Goal: Task Accomplishment & Management: Use online tool/utility

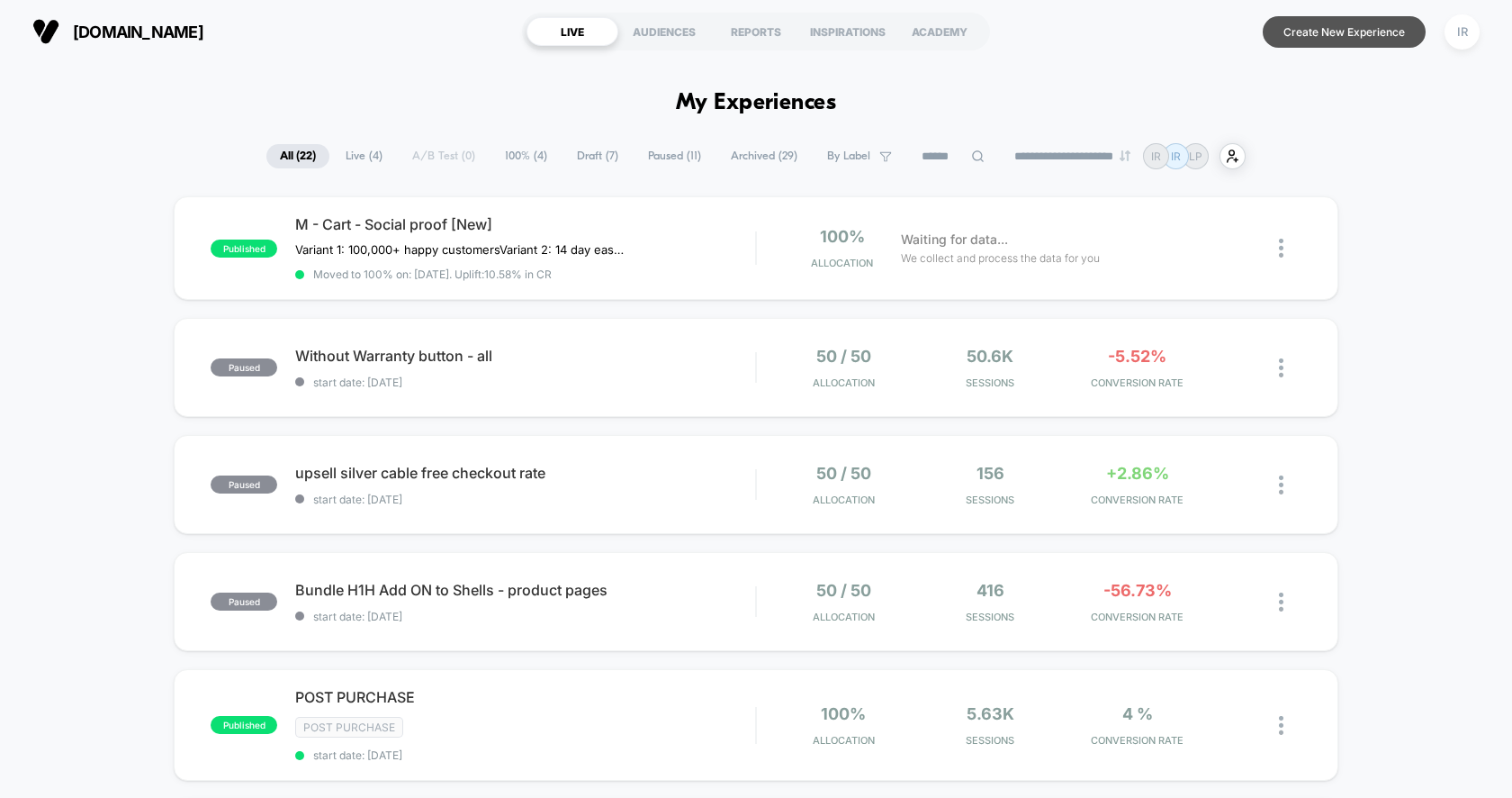
click at [1361, 25] on button "Create New Experience" at bounding box center [1343, 32] width 163 height 32
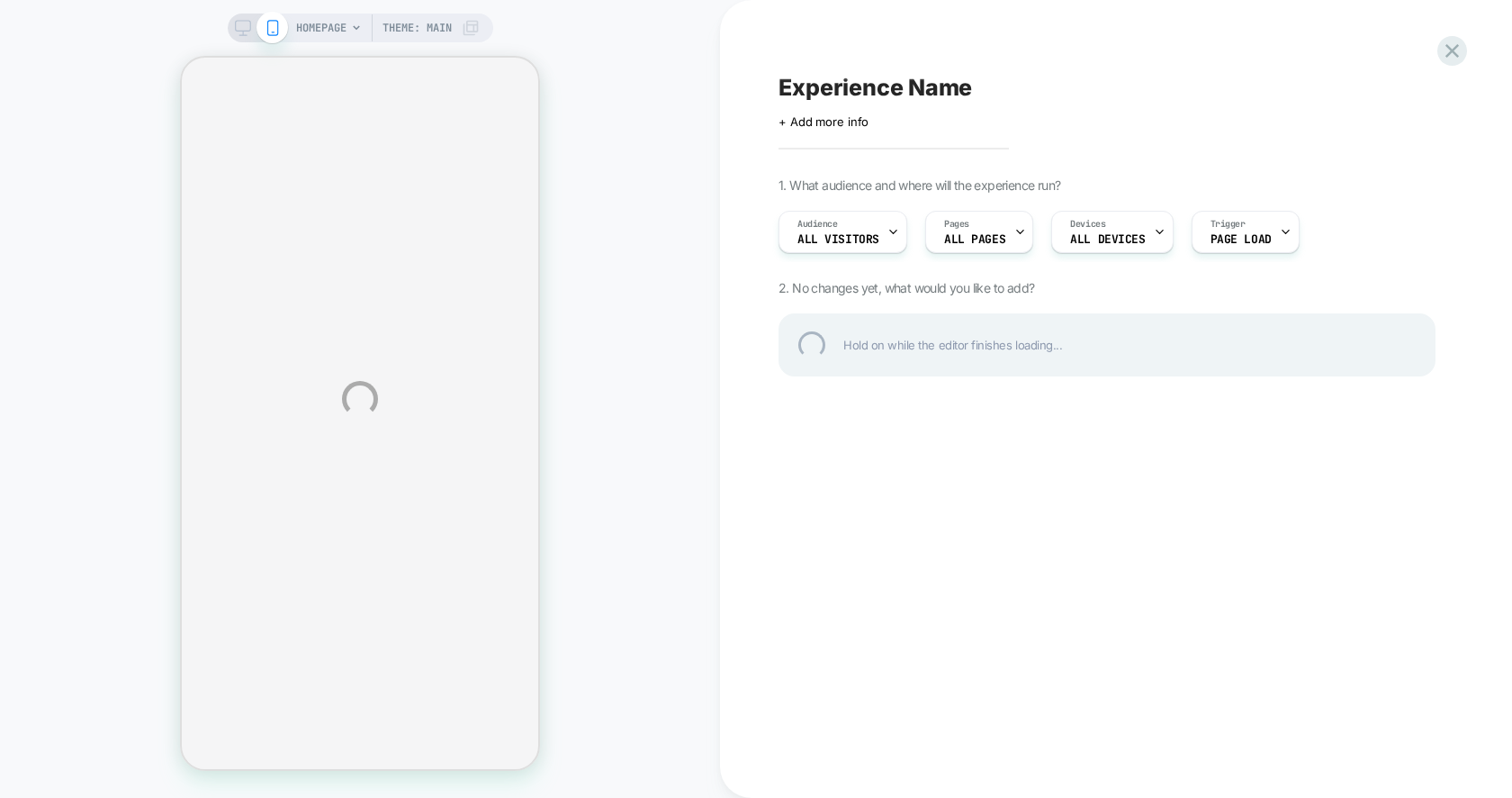
click at [829, 93] on div "Experience Name" at bounding box center [1106, 87] width 657 height 27
type textarea "**********"
click at [1291, 92] on div "**********" at bounding box center [1106, 88] width 657 height 28
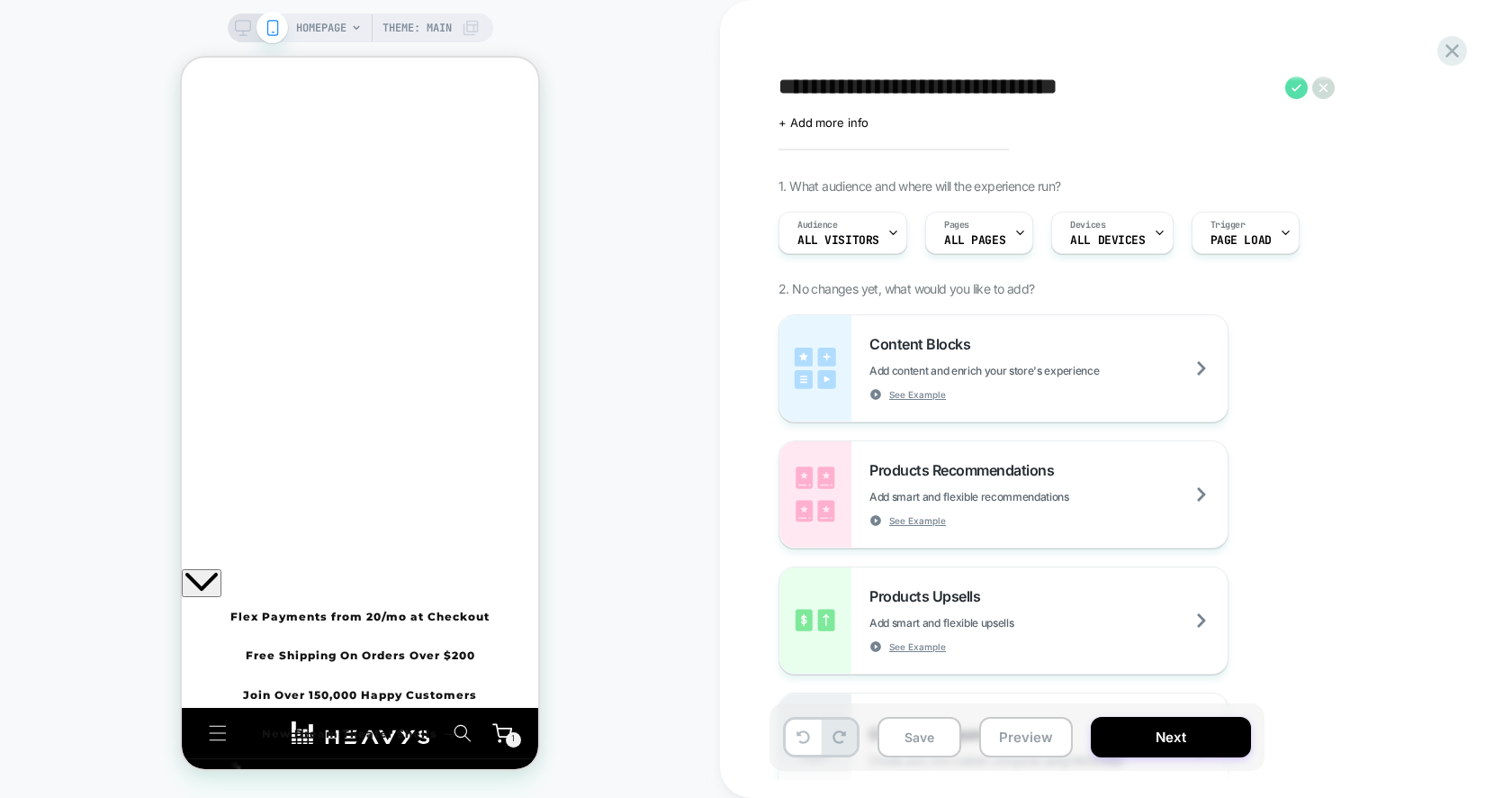
click at [1286, 91] on icon at bounding box center [1297, 88] width 22 height 22
click at [1009, 78] on span "Shells module higher in product" at bounding box center [951, 87] width 348 height 27
click at [1036, 90] on textarea "**********" at bounding box center [1026, 88] width 497 height 28
type textarea "**********"
click at [1033, 133] on div "**********" at bounding box center [1107, 399] width 675 height 762
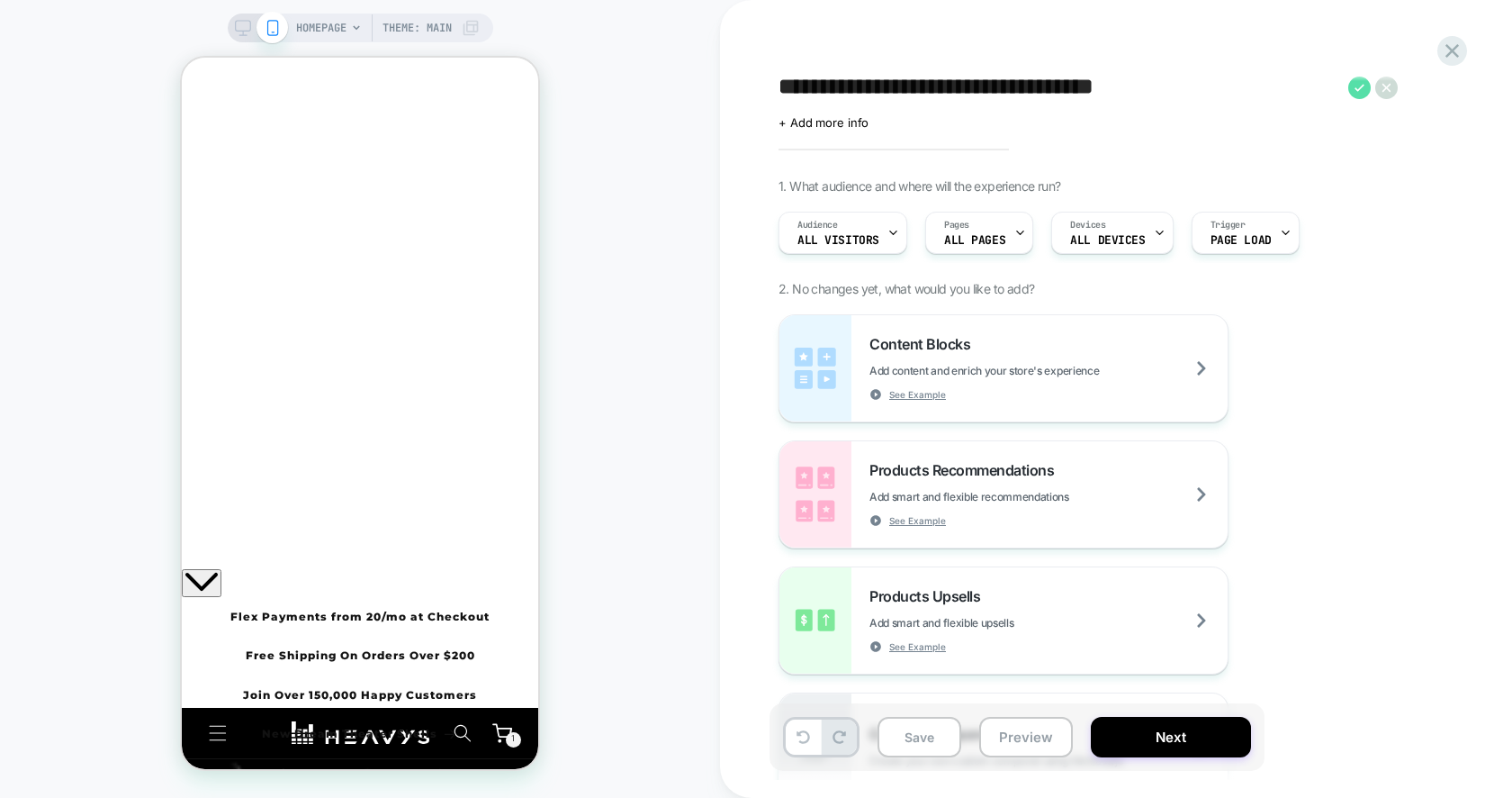
click at [1365, 91] on icon at bounding box center [1359, 88] width 22 height 22
click at [811, 249] on div "Audience All Visitors" at bounding box center [838, 231] width 118 height 40
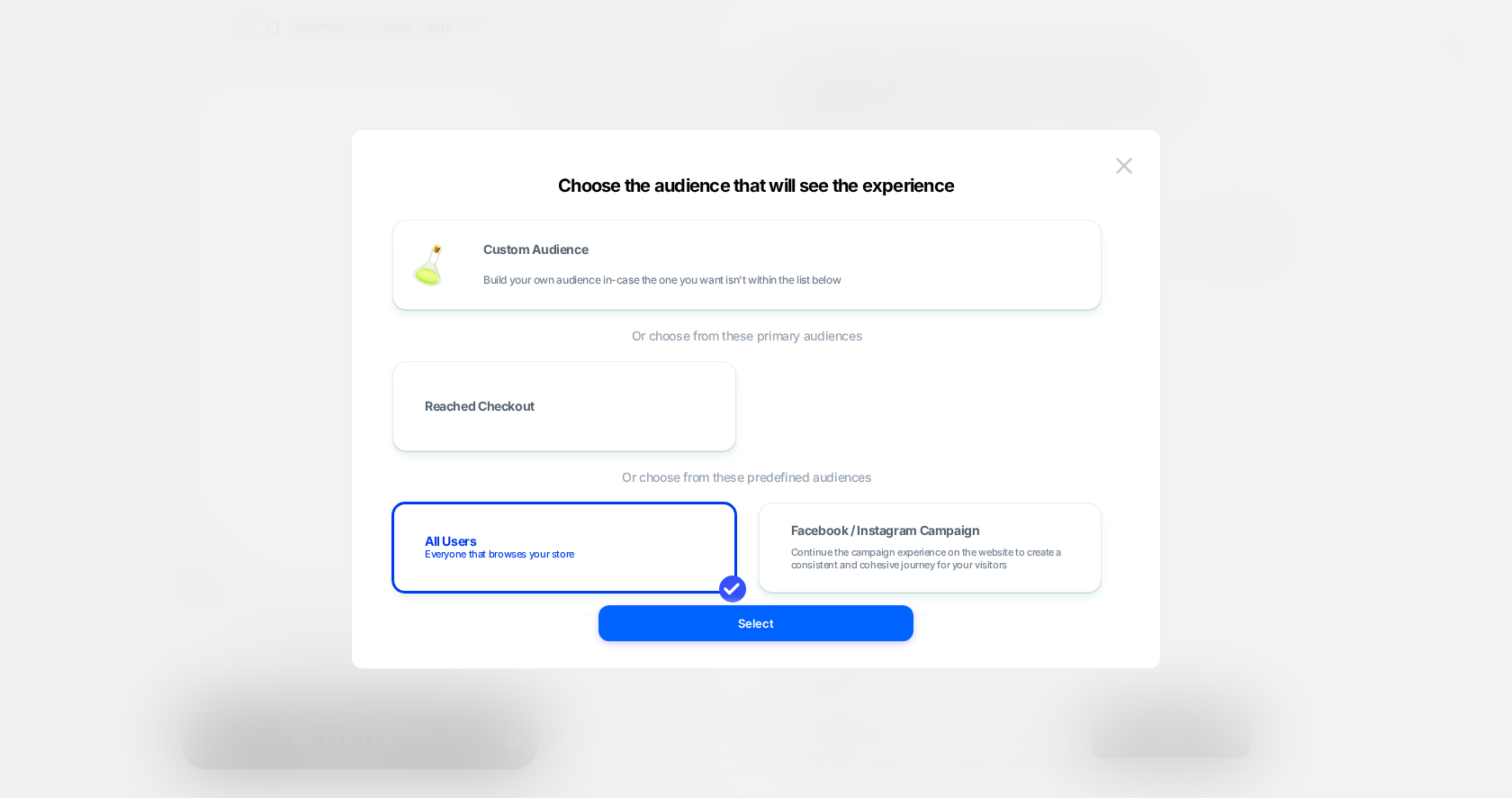
click at [1345, 266] on div at bounding box center [756, 399] width 1512 height 798
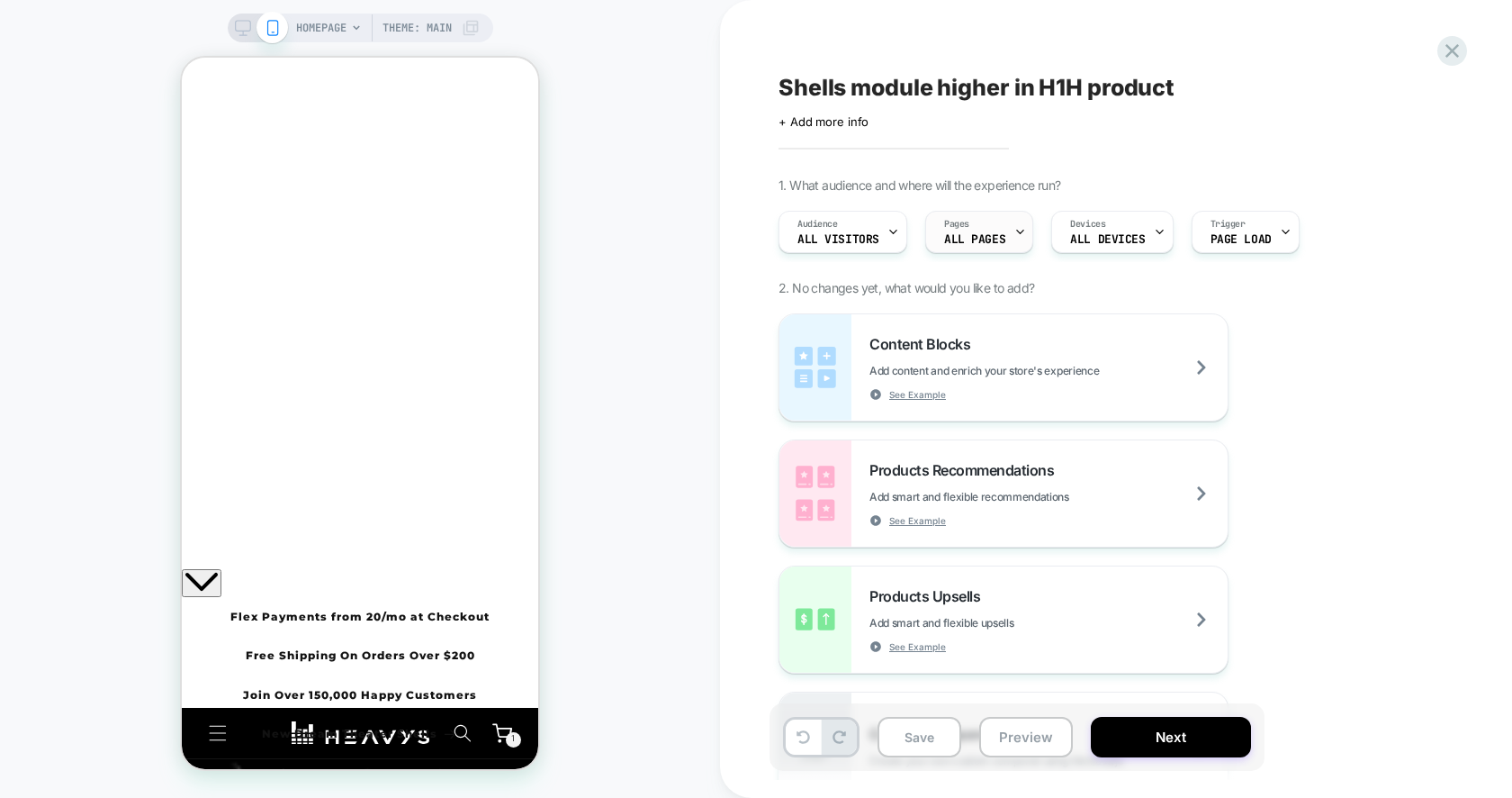
click at [970, 246] on div "Pages ALL PAGES" at bounding box center [975, 231] width 97 height 40
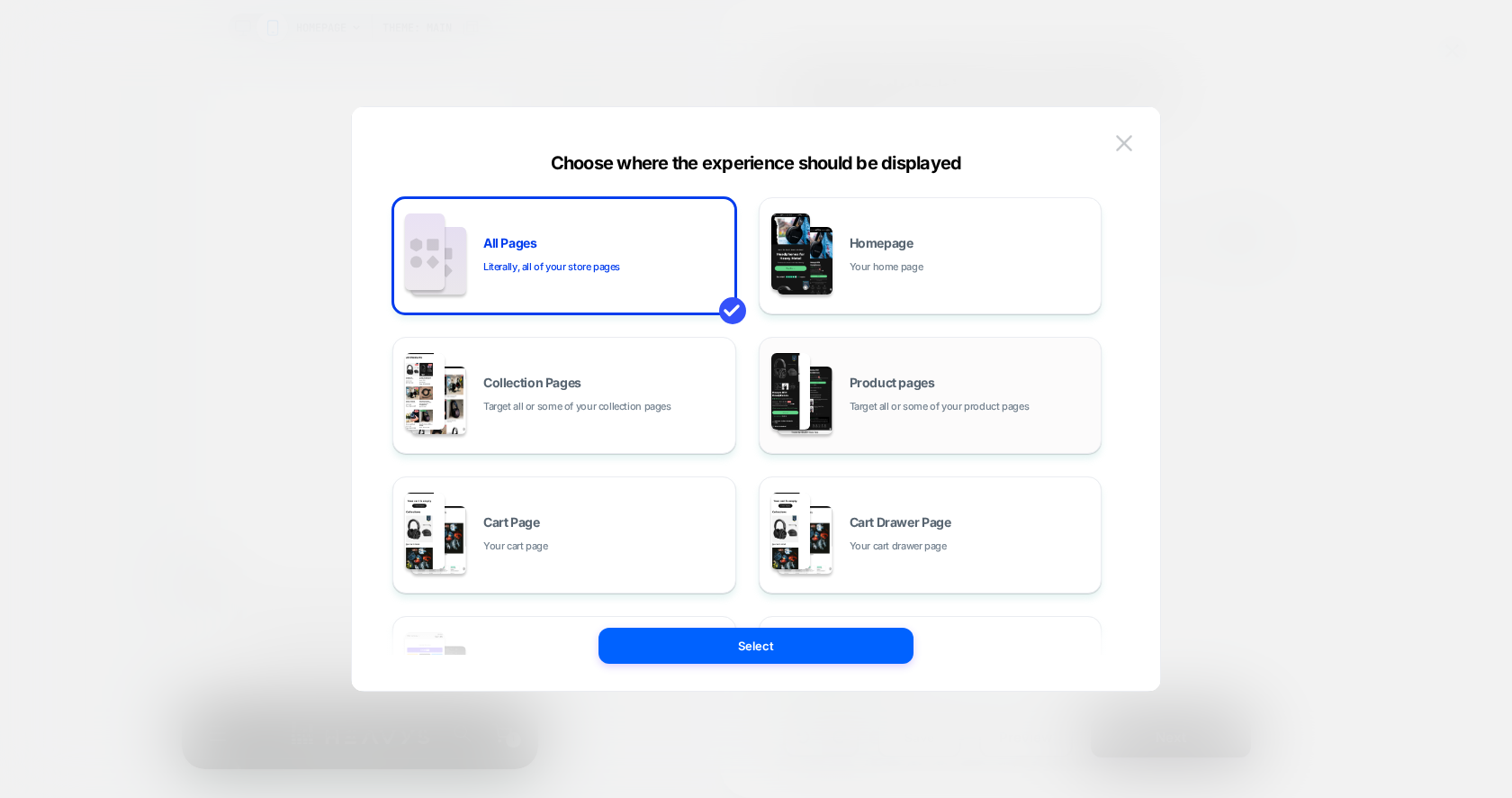
click at [926, 405] on span "Target all or some of your product pages" at bounding box center [939, 406] width 180 height 17
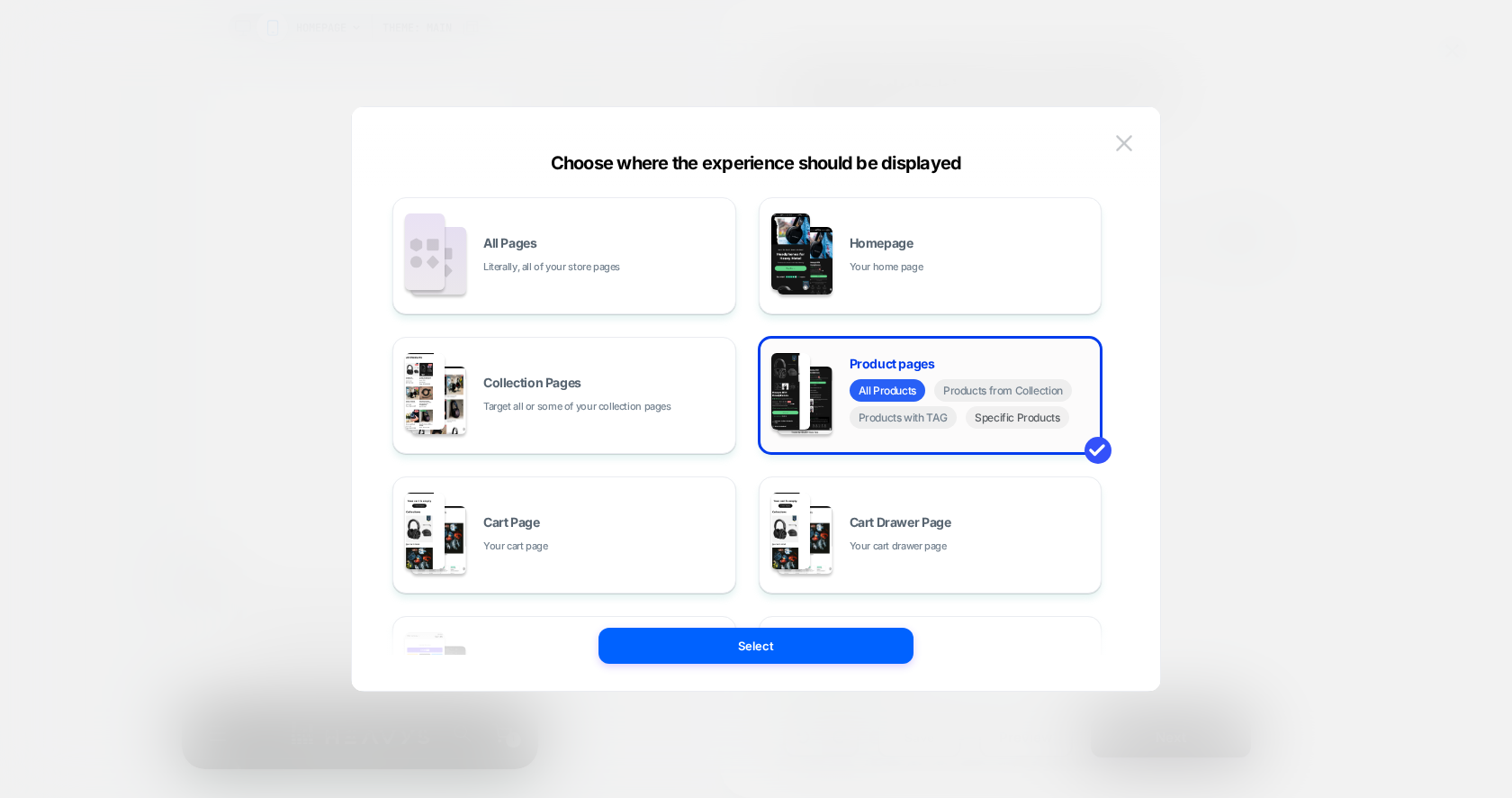
click at [1007, 417] on span "Specific Products" at bounding box center [1017, 417] width 104 height 22
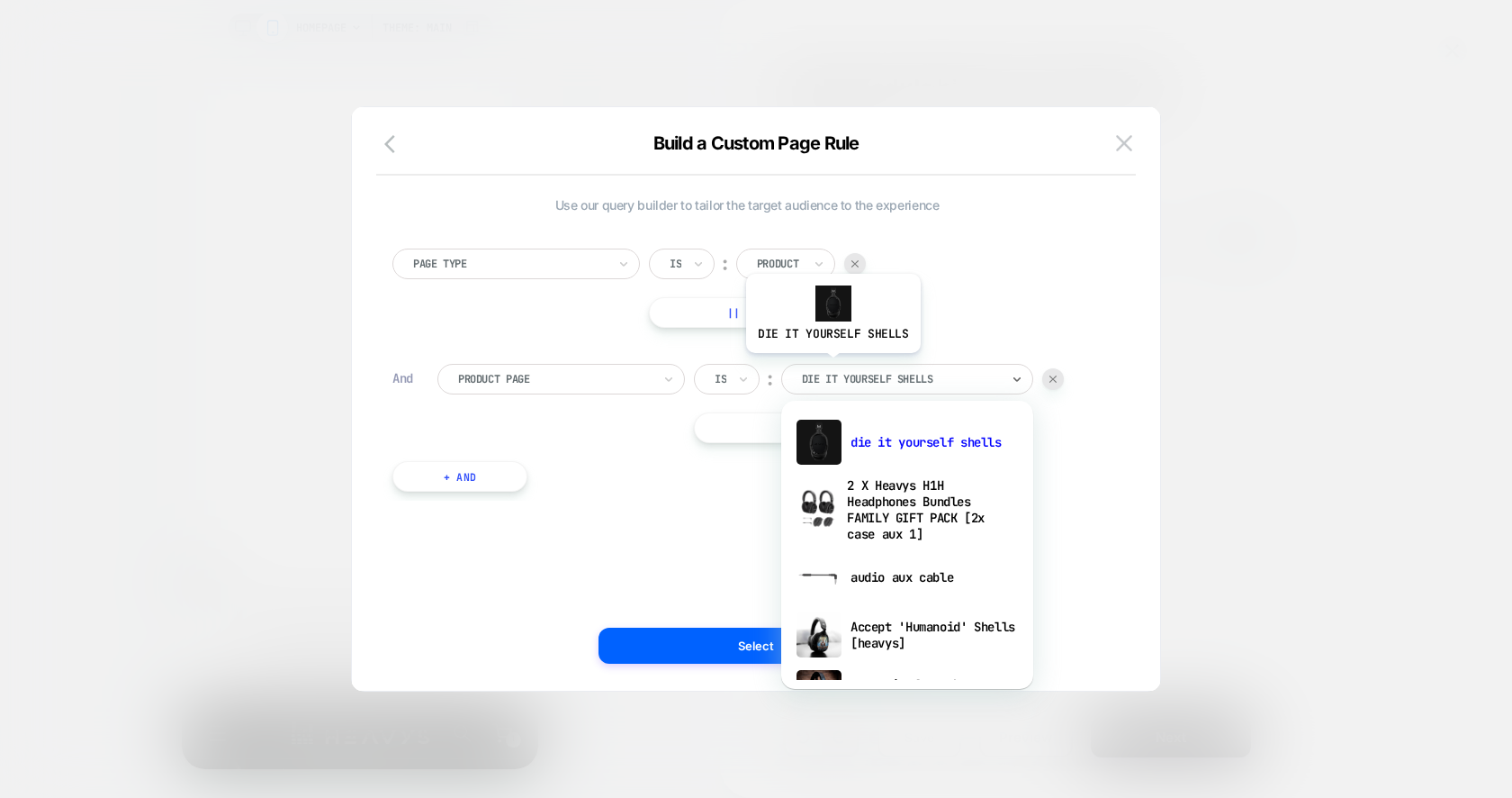
click at [830, 366] on div "die it yourself shells" at bounding box center [907, 379] width 252 height 31
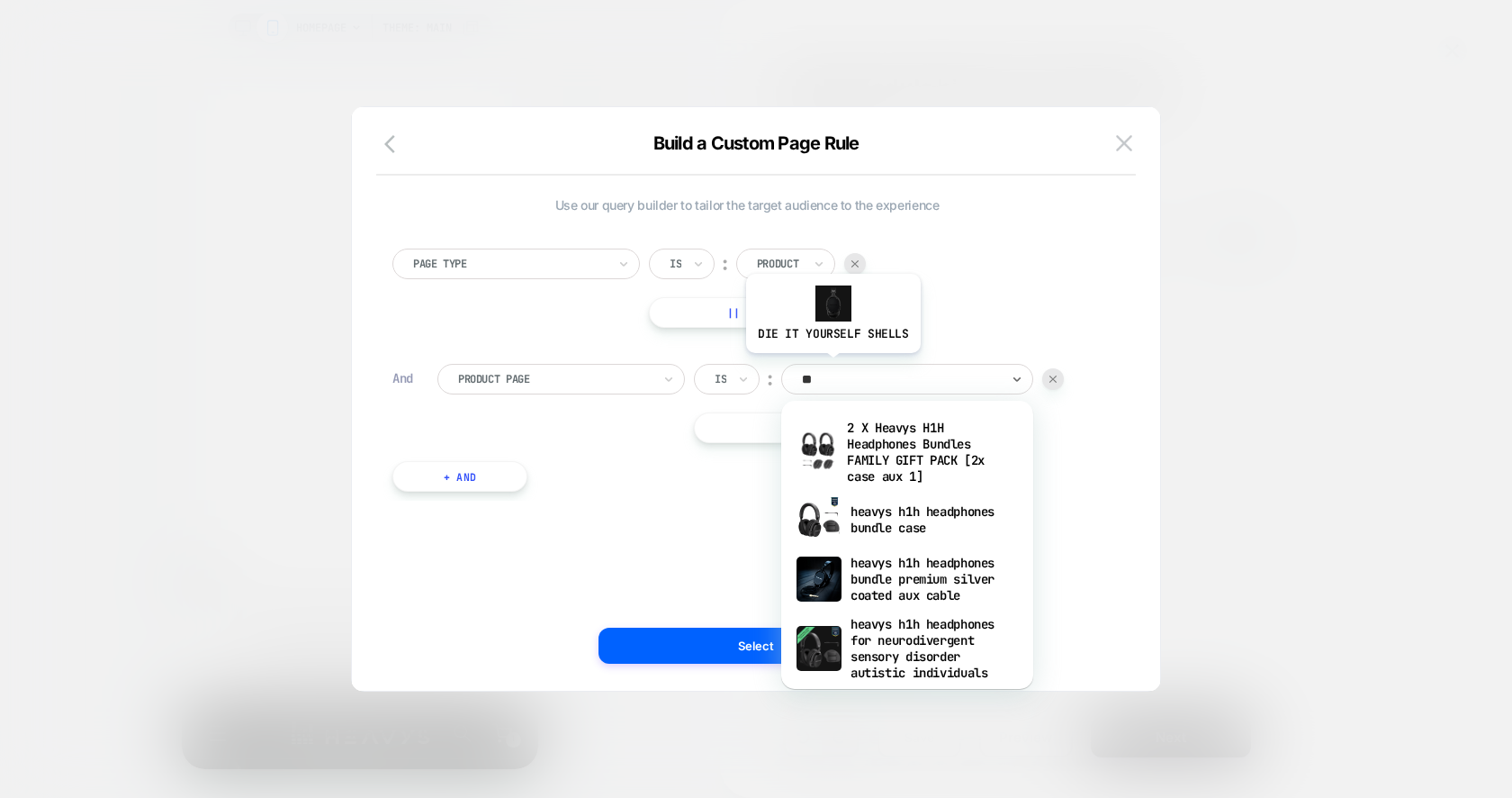
type input "***"
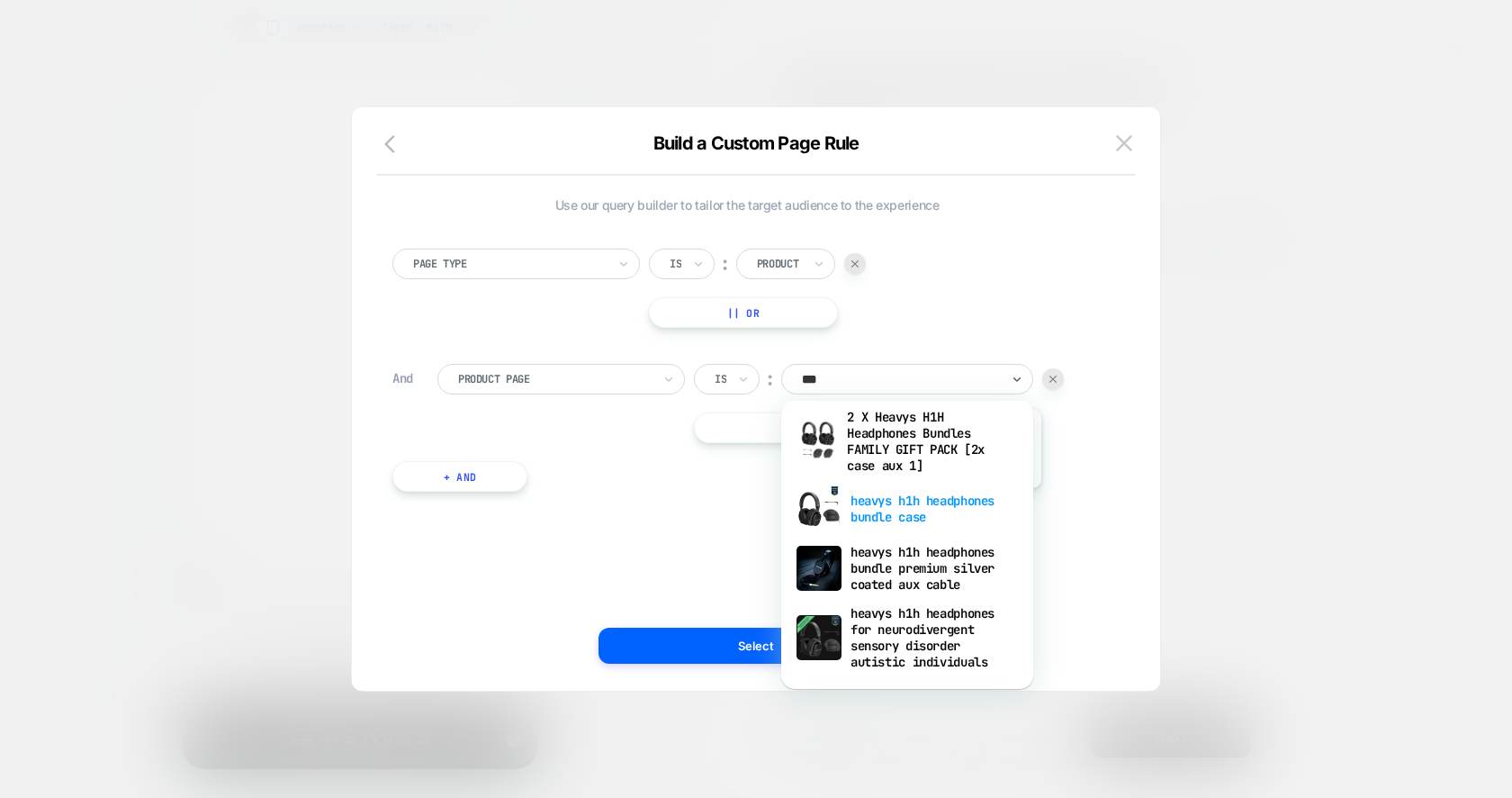
click at [951, 500] on div "heavys h1h headphones bundle case" at bounding box center [907, 509] width 234 height 58
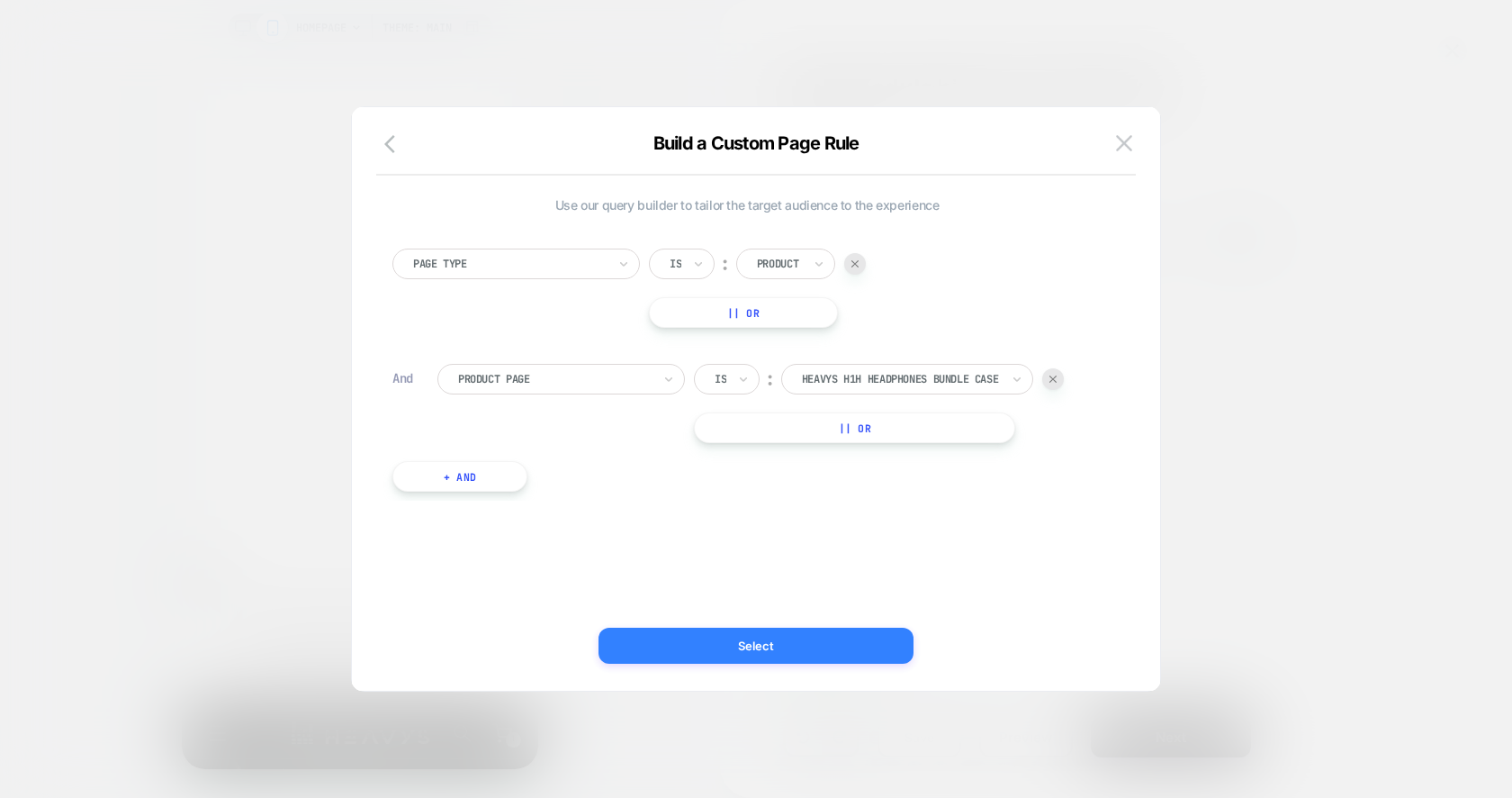
click at [770, 642] on button "Select" at bounding box center [756, 645] width 315 height 36
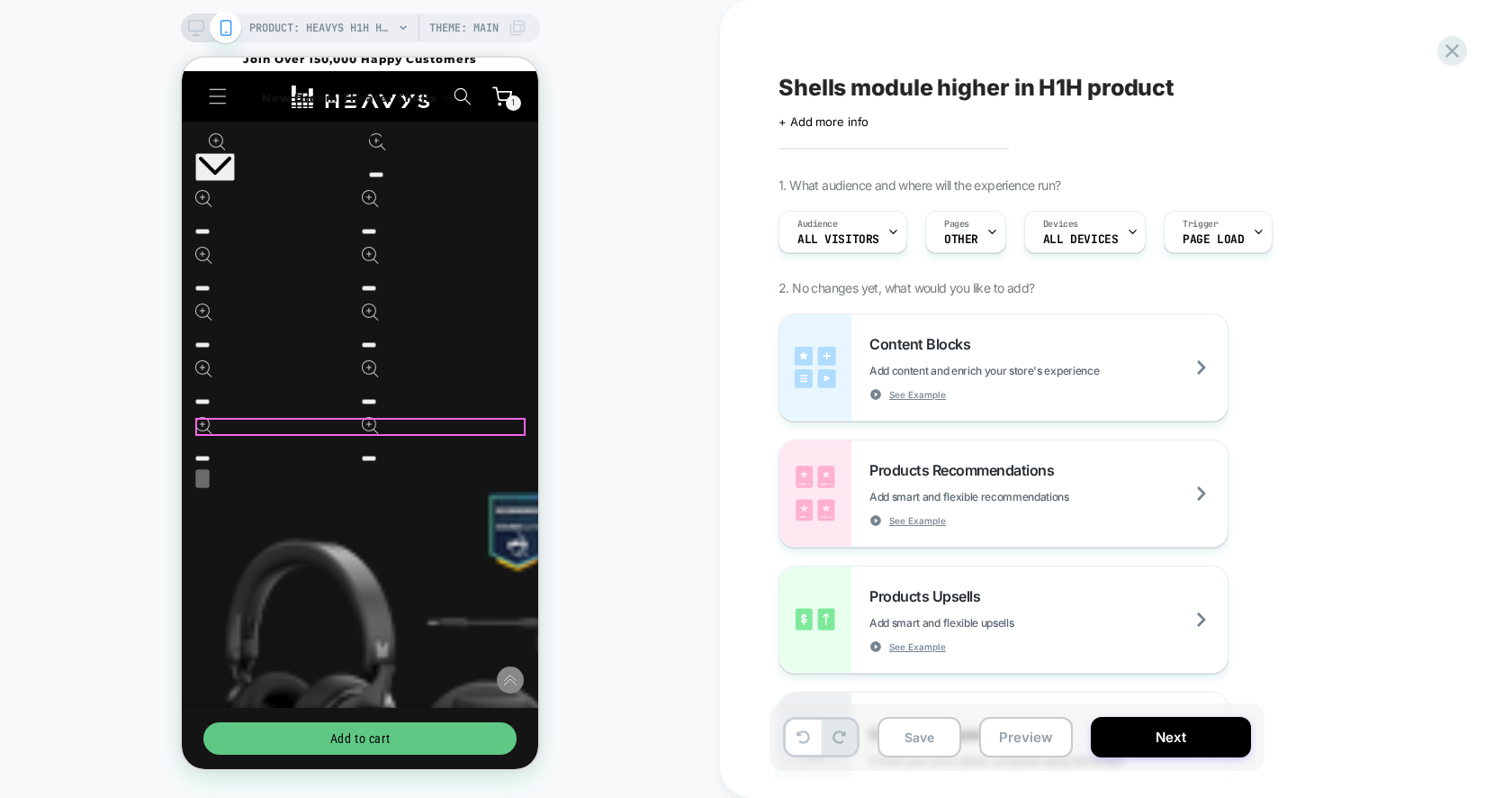
scroll to position [703, 0]
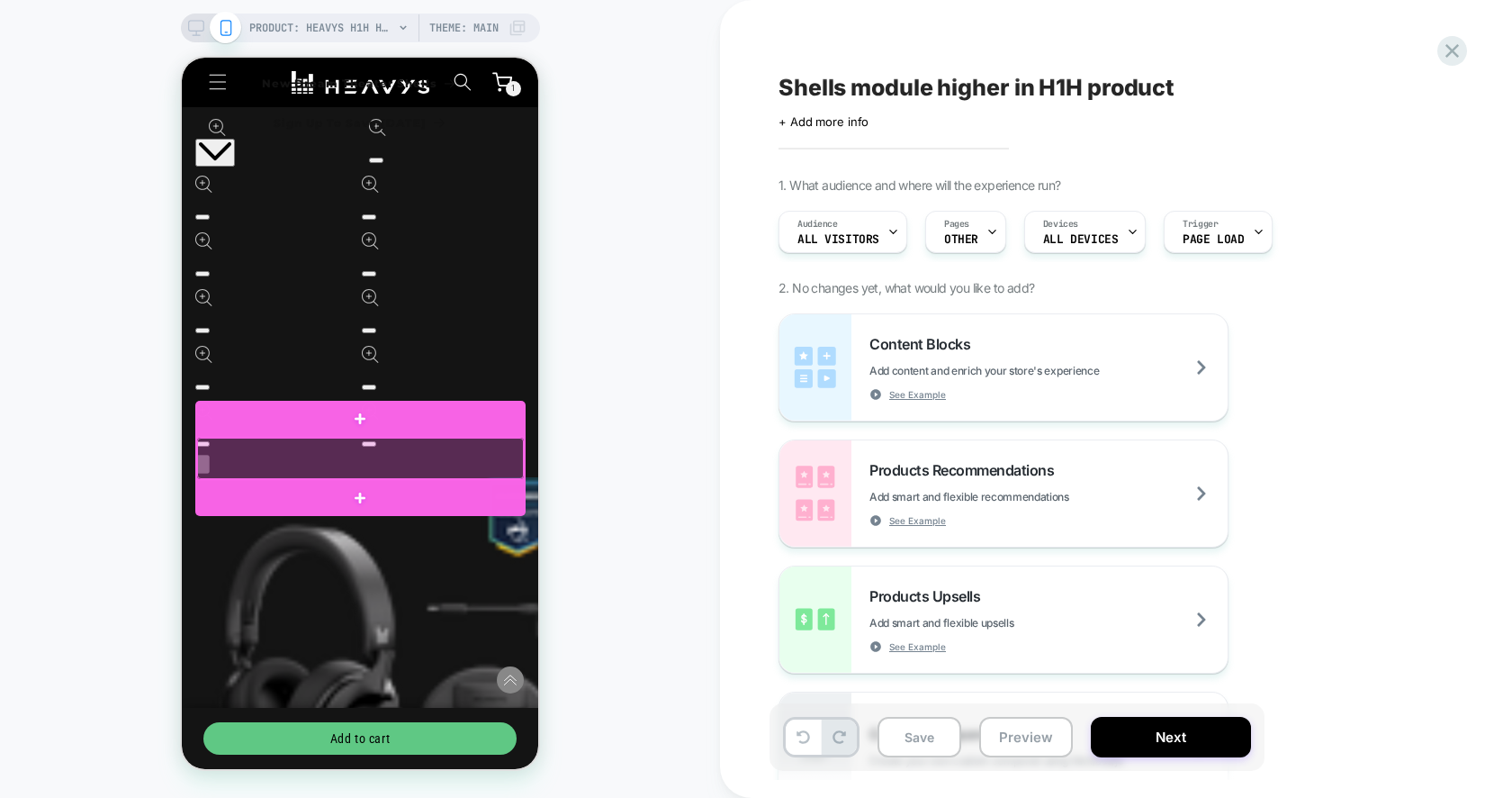
click at [457, 468] on div at bounding box center [360, 458] width 326 height 42
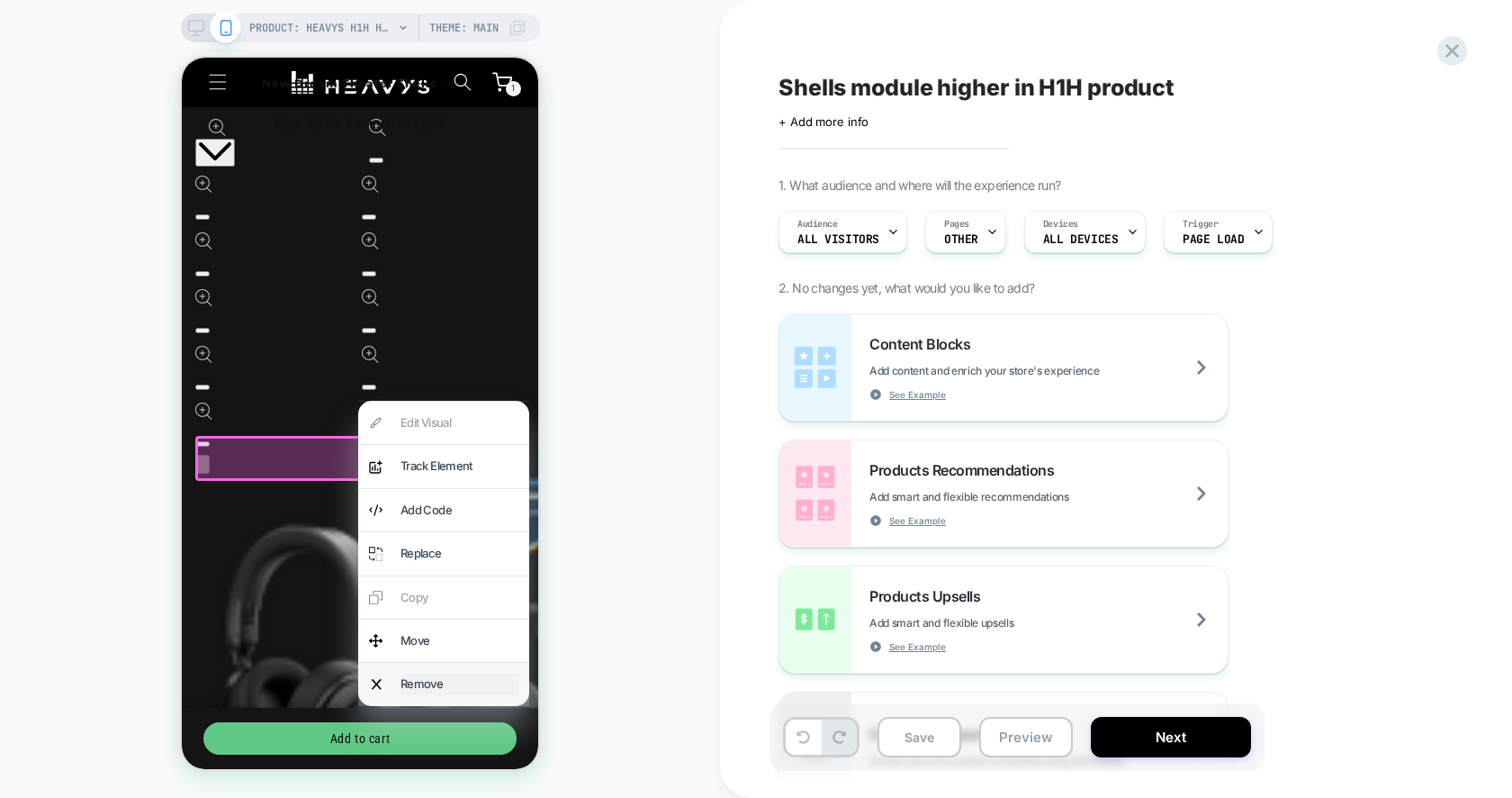
click at [437, 674] on div "Remove" at bounding box center [459, 684] width 118 height 21
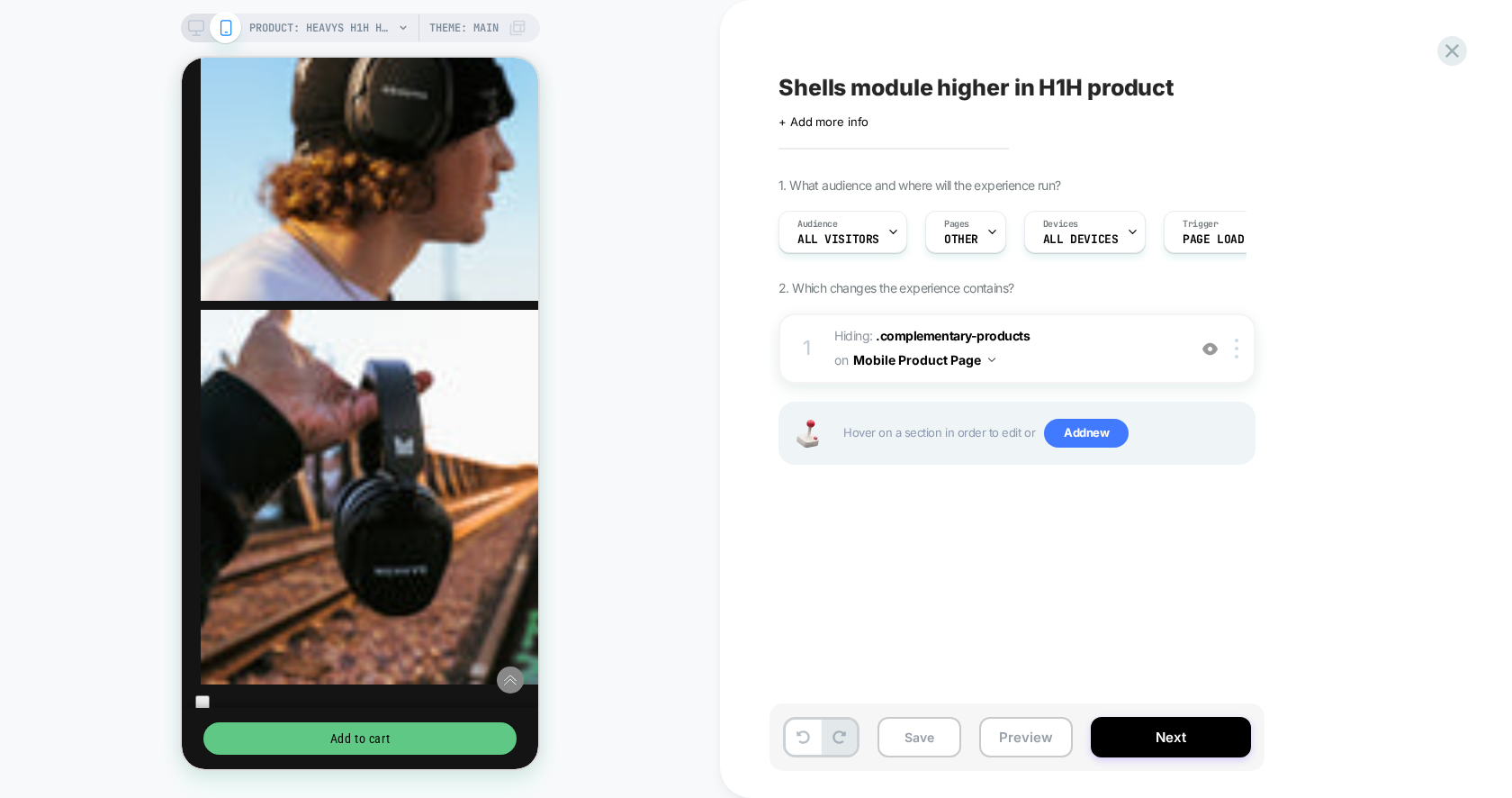
scroll to position [5143, 0]
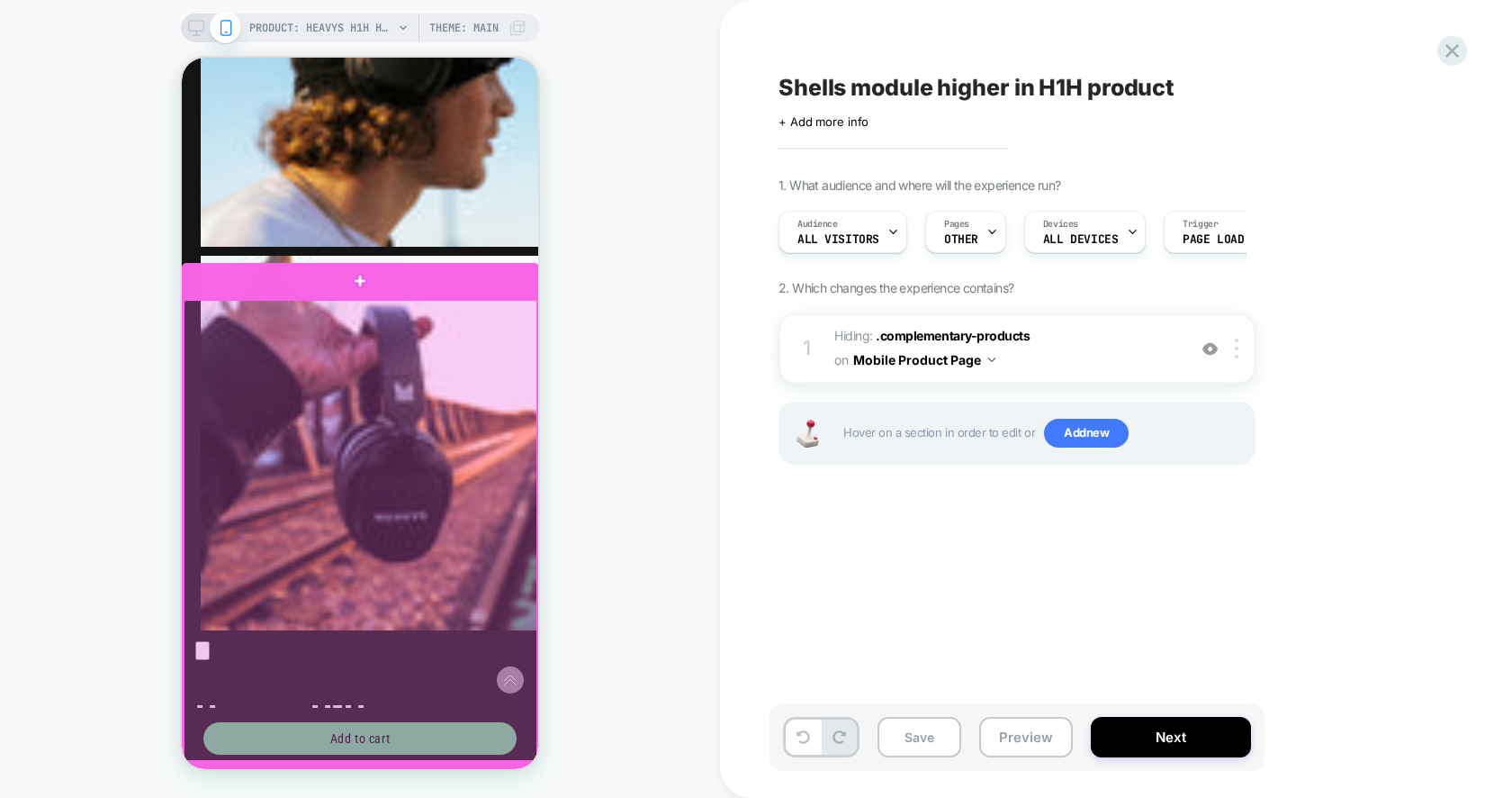
click at [515, 369] on div at bounding box center [360, 530] width 354 height 461
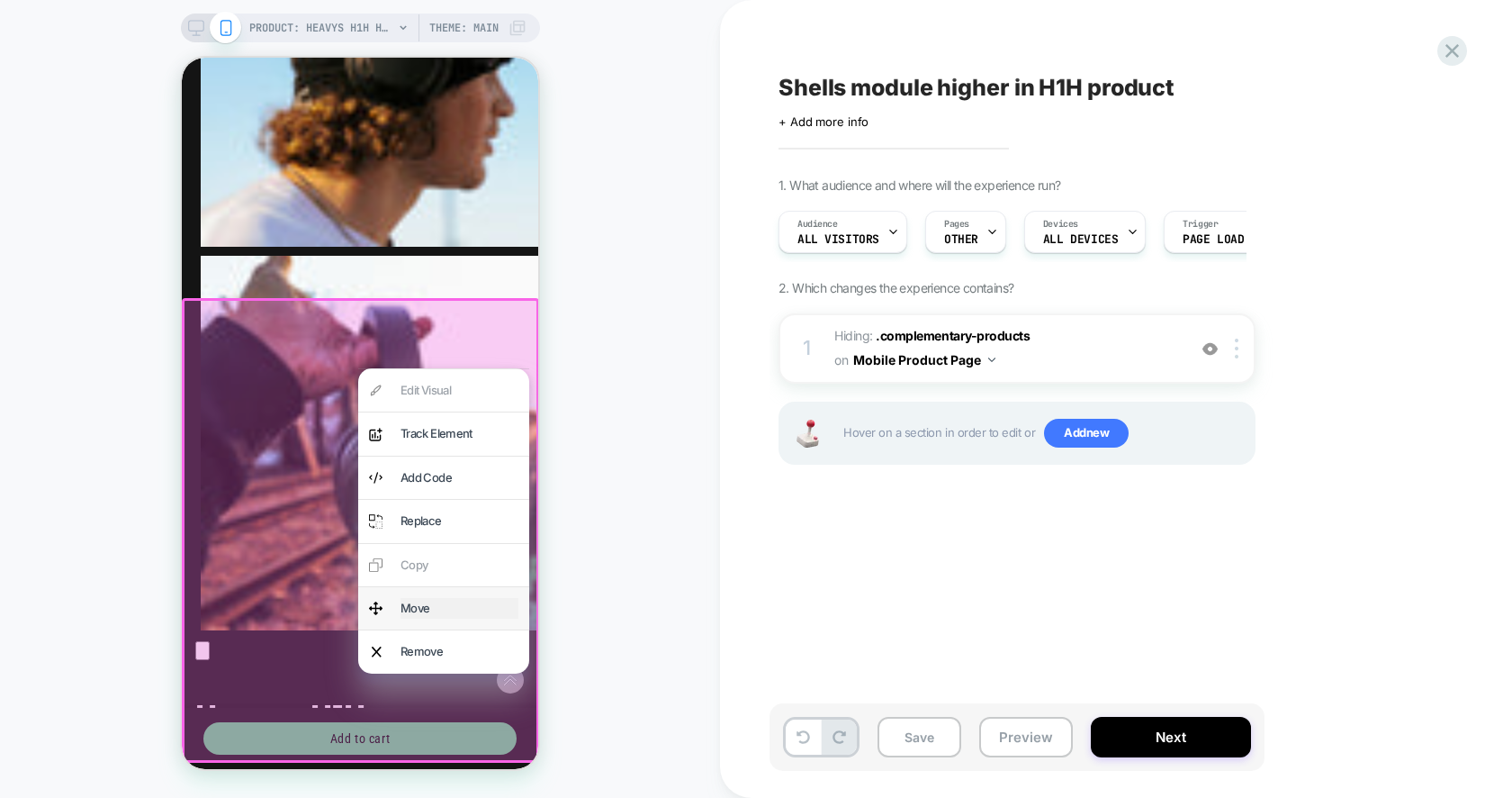
click at [446, 598] on div "Move" at bounding box center [459, 609] width 118 height 21
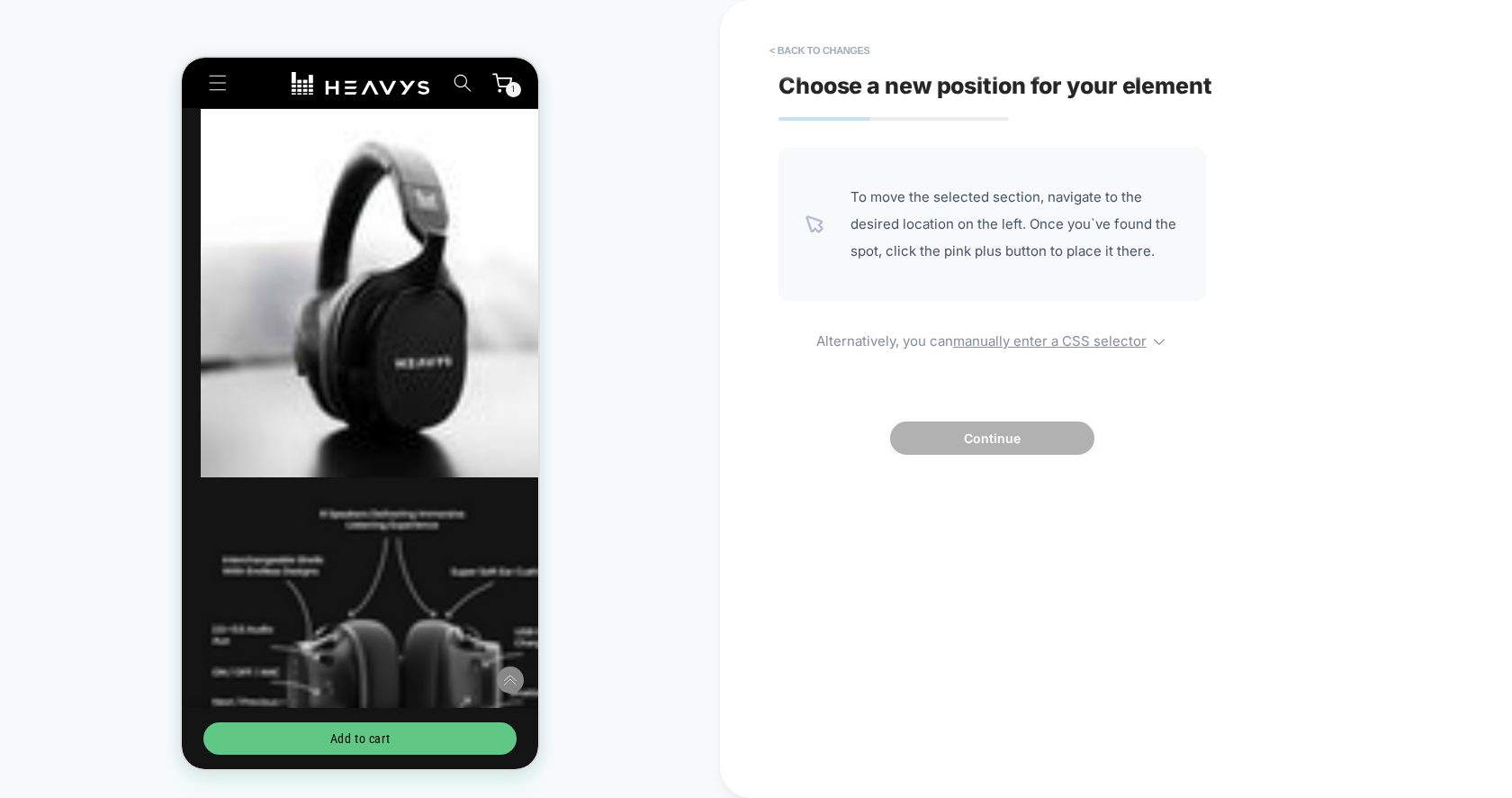
scroll to position [1457, 0]
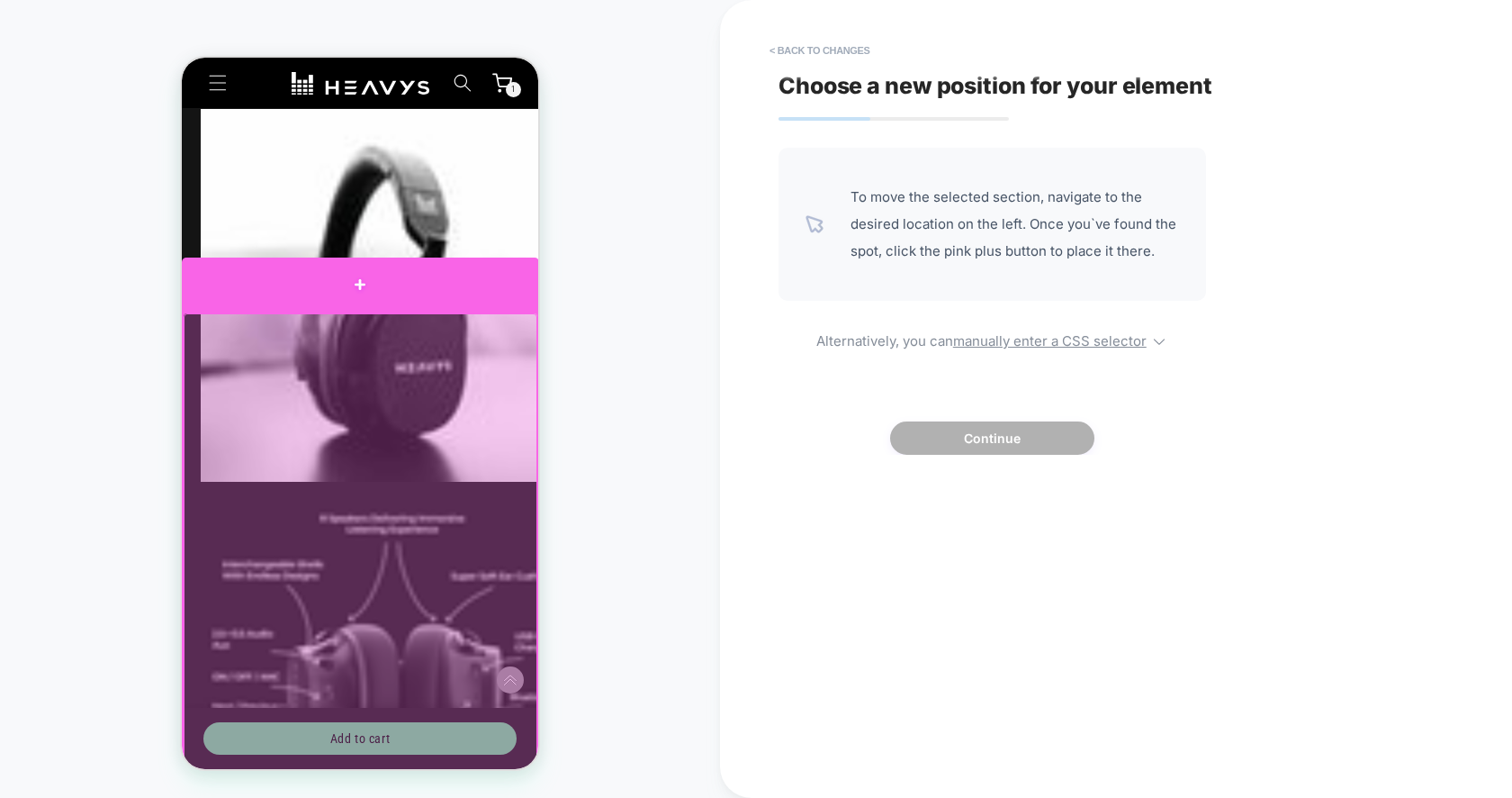
click at [368, 301] on div at bounding box center [360, 285] width 357 height 54
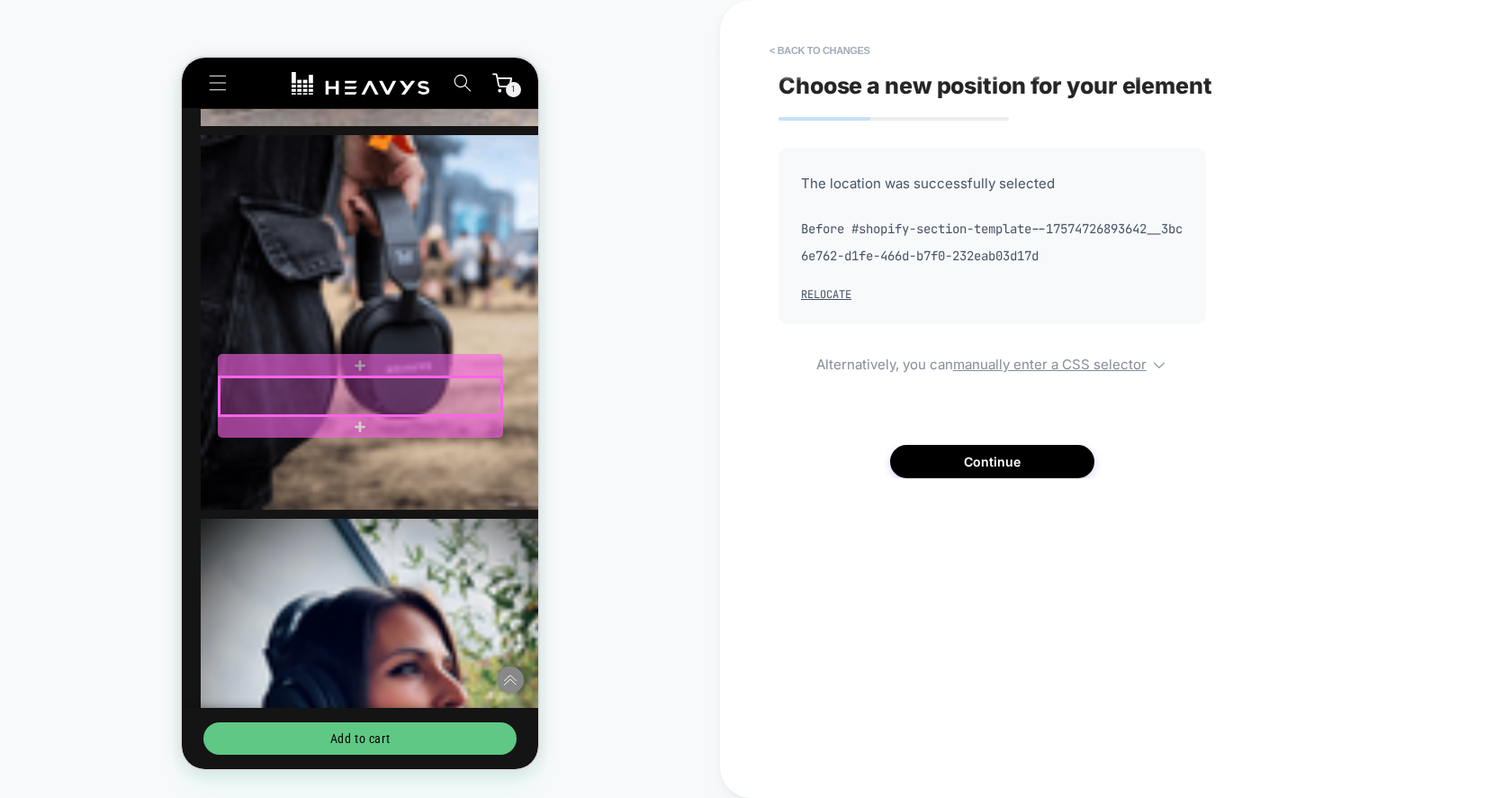
scroll to position [3631, 0]
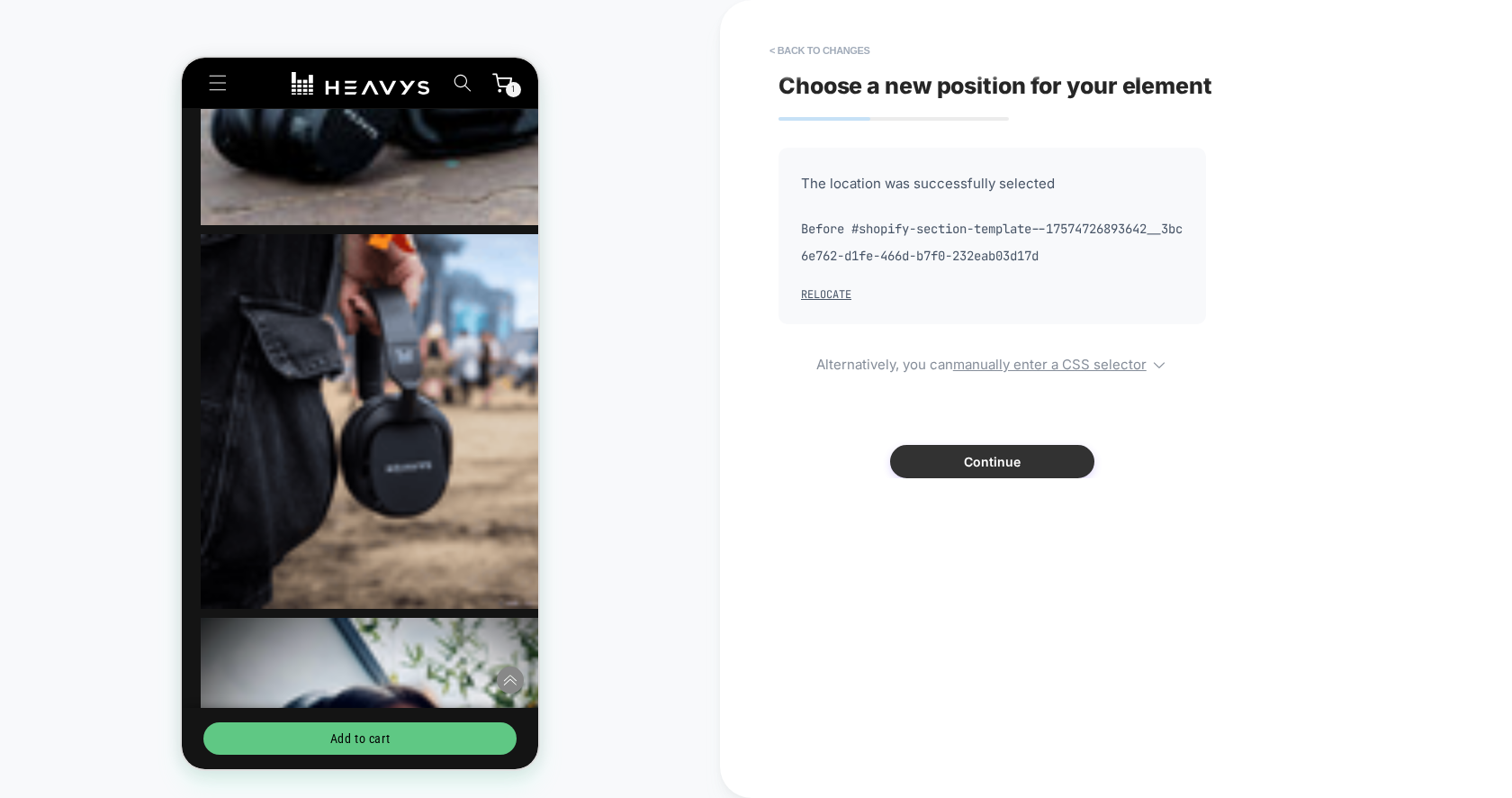
click at [1017, 465] on button "Continue" at bounding box center [992, 462] width 204 height 34
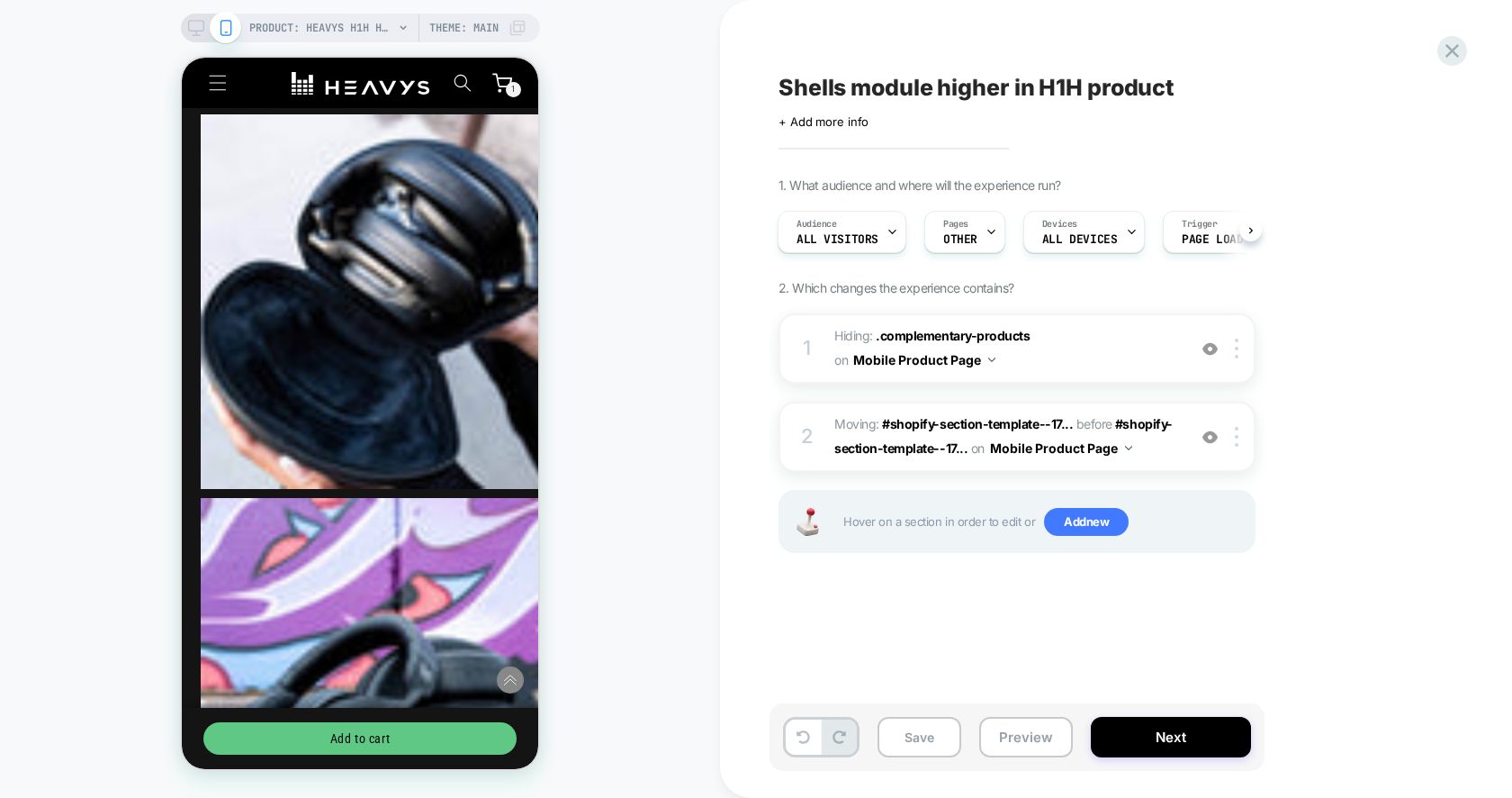
scroll to position [2732, 0]
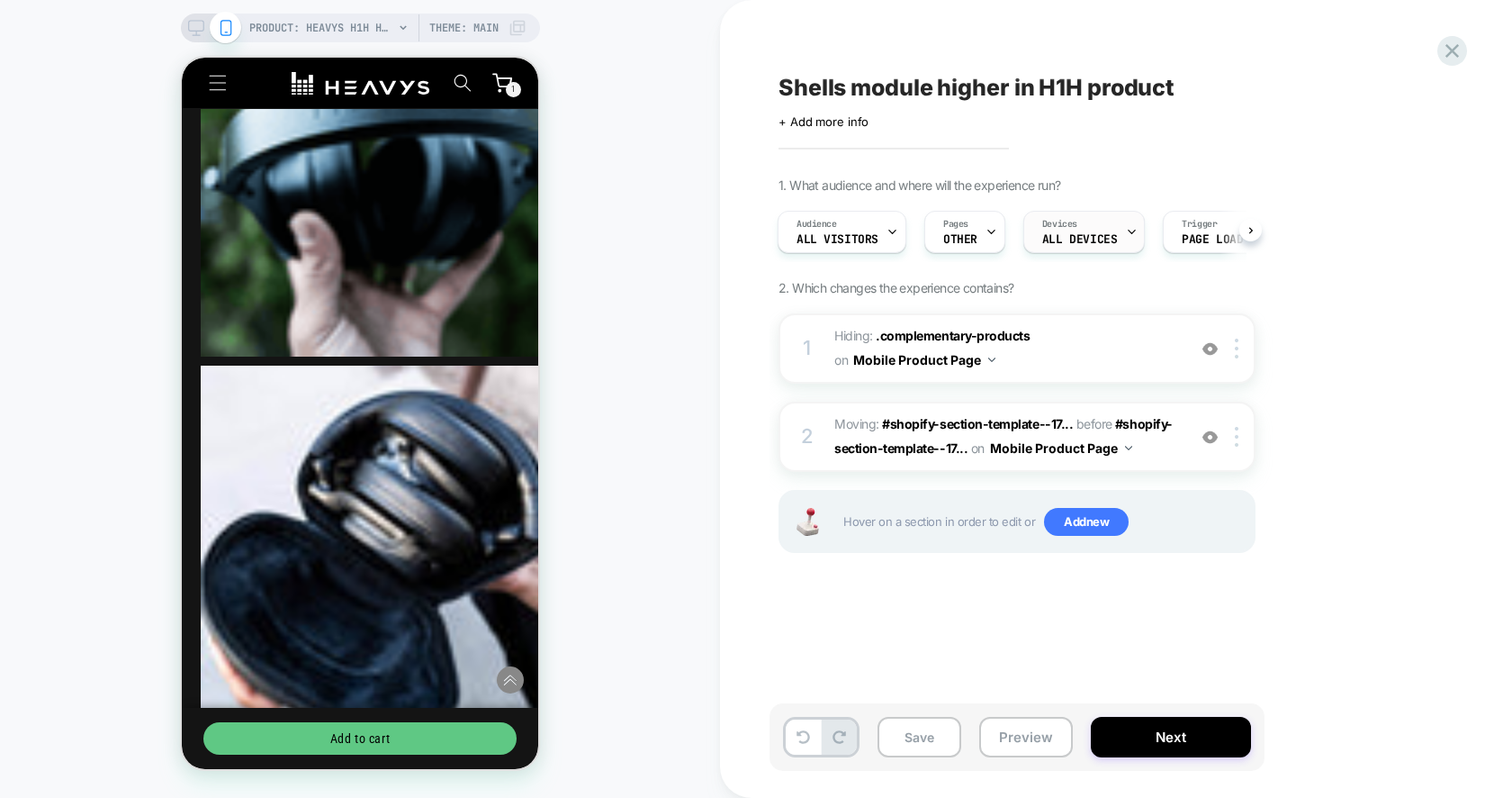
click at [1103, 226] on div "Devices ALL DEVICES" at bounding box center [1079, 231] width 111 height 40
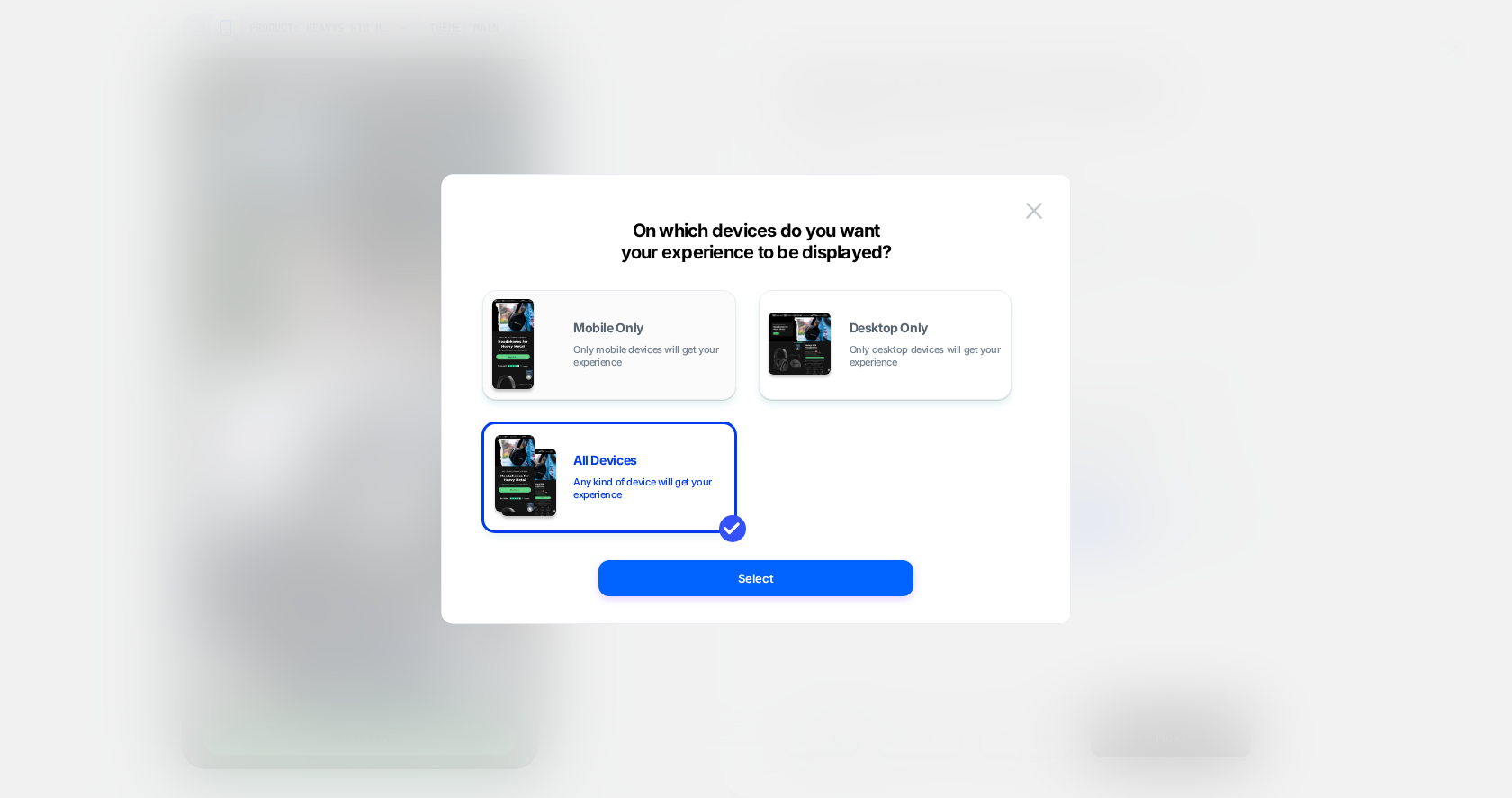
click at [656, 332] on div "Mobile Only Only mobile devices will get your experience" at bounding box center [650, 344] width 153 height 47
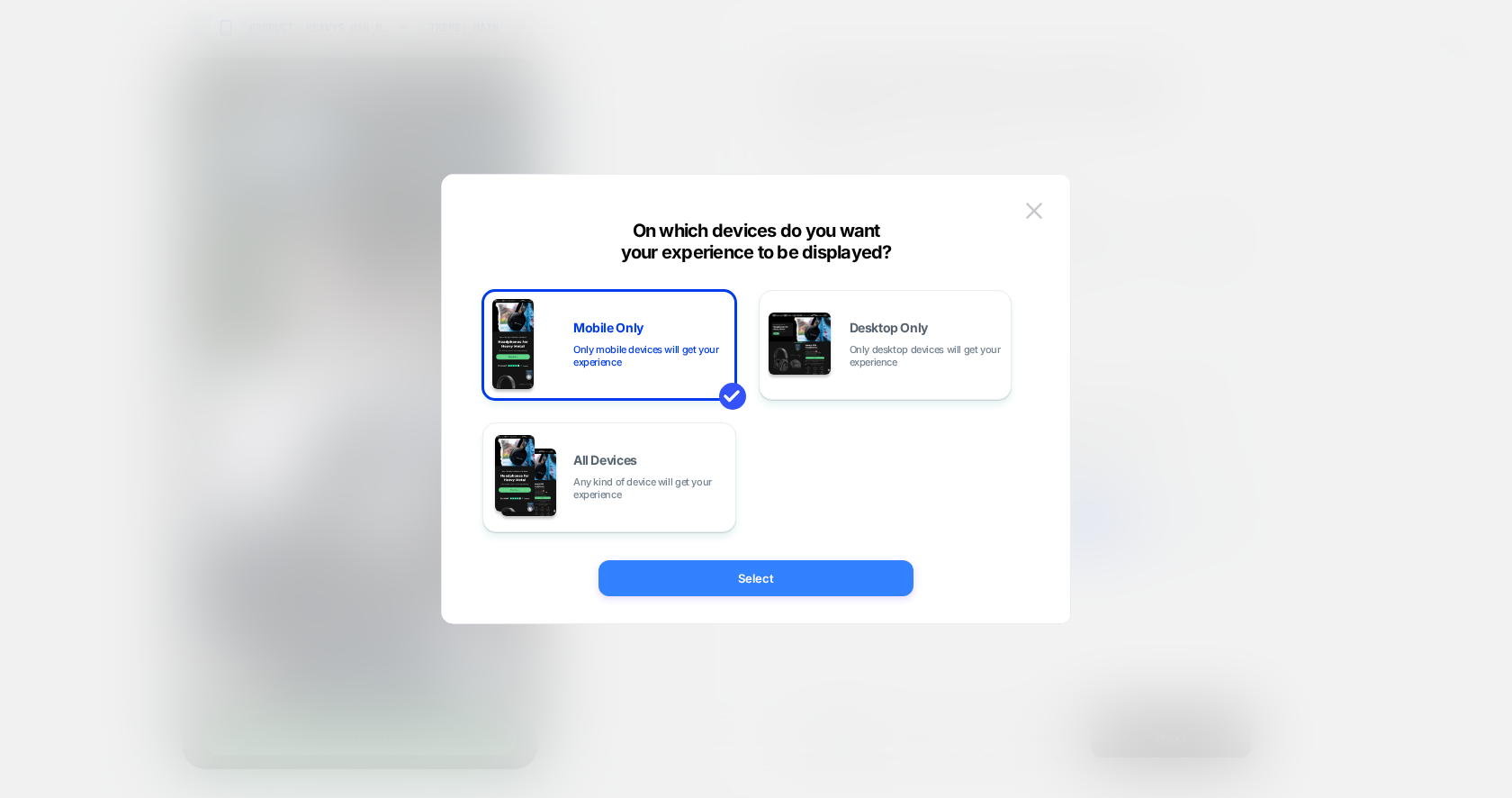
click at [747, 563] on button "Select" at bounding box center [756, 578] width 315 height 36
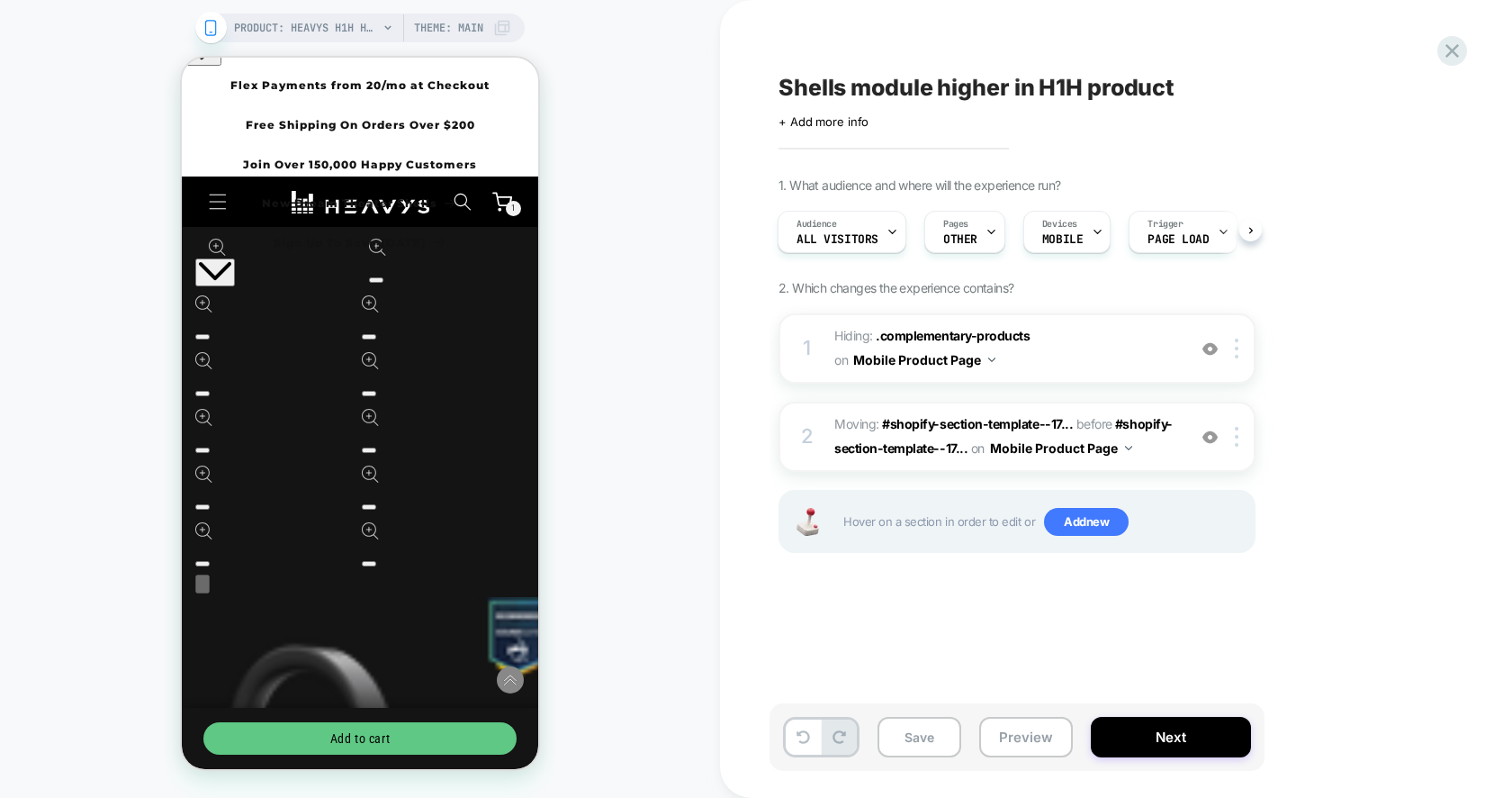
scroll to position [799, 0]
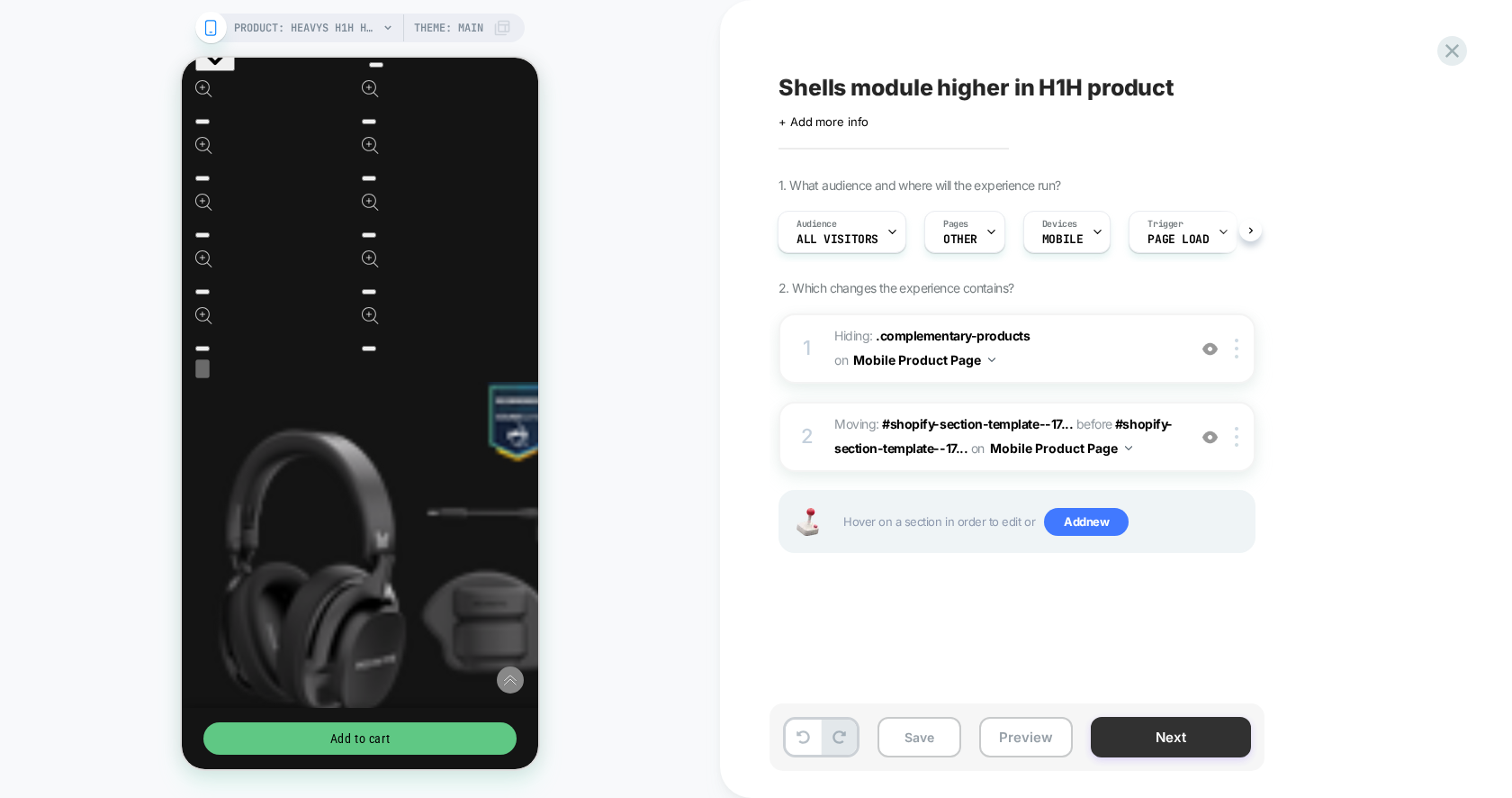
click at [1168, 737] on button "Next" at bounding box center [1171, 736] width 160 height 40
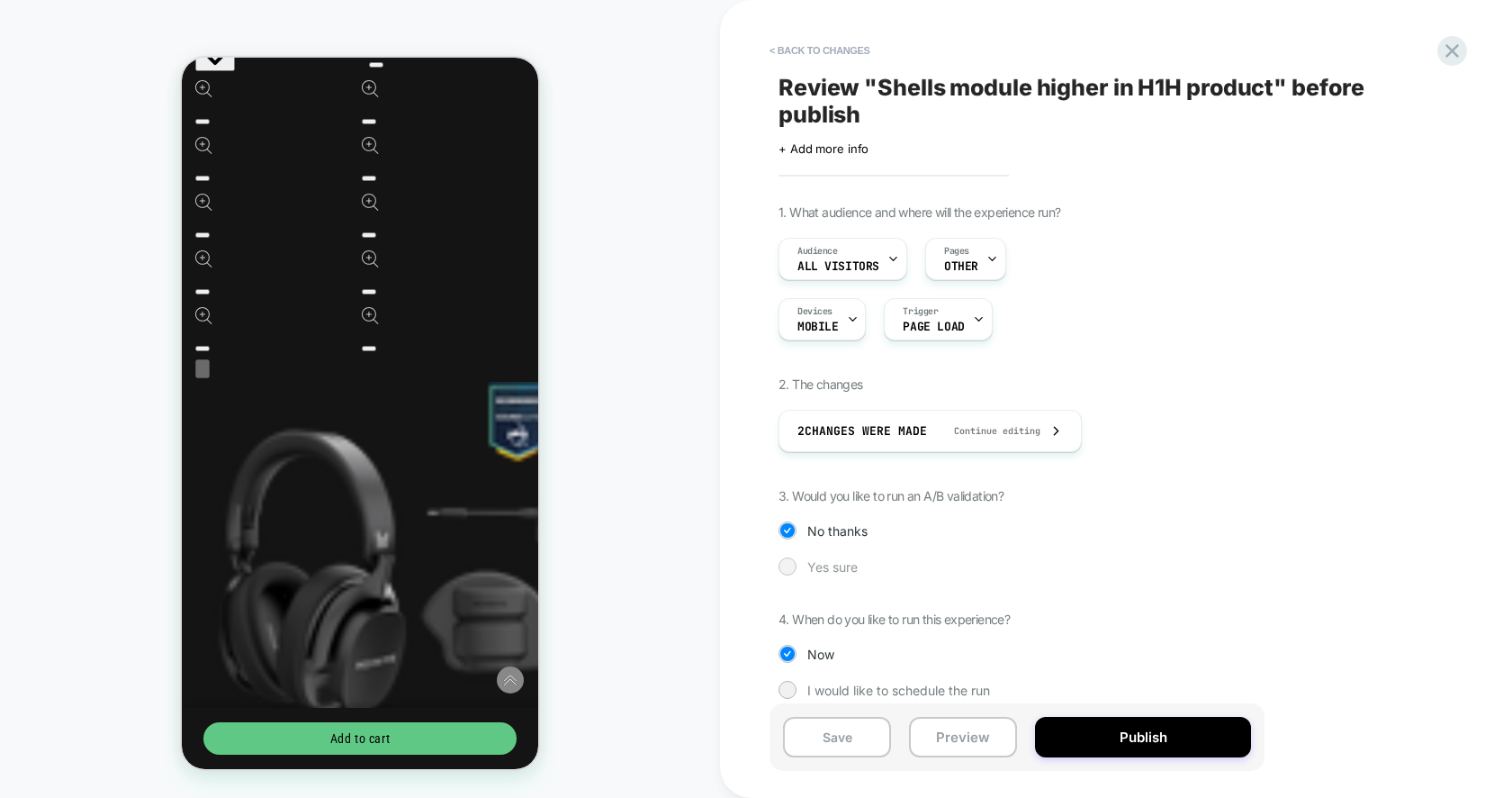
click at [845, 561] on span "Yes sure" at bounding box center [832, 567] width 50 height 15
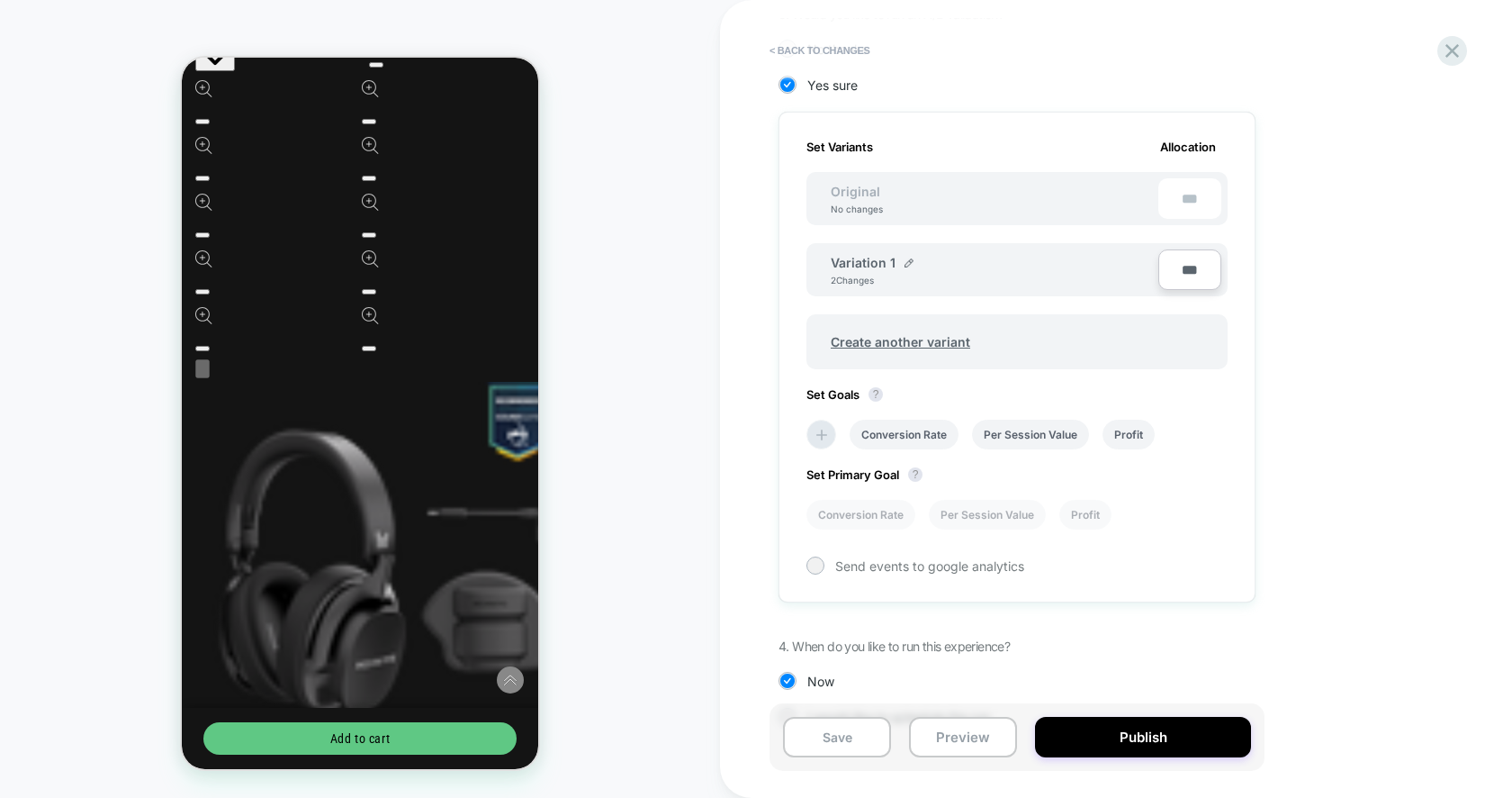
scroll to position [522, 0]
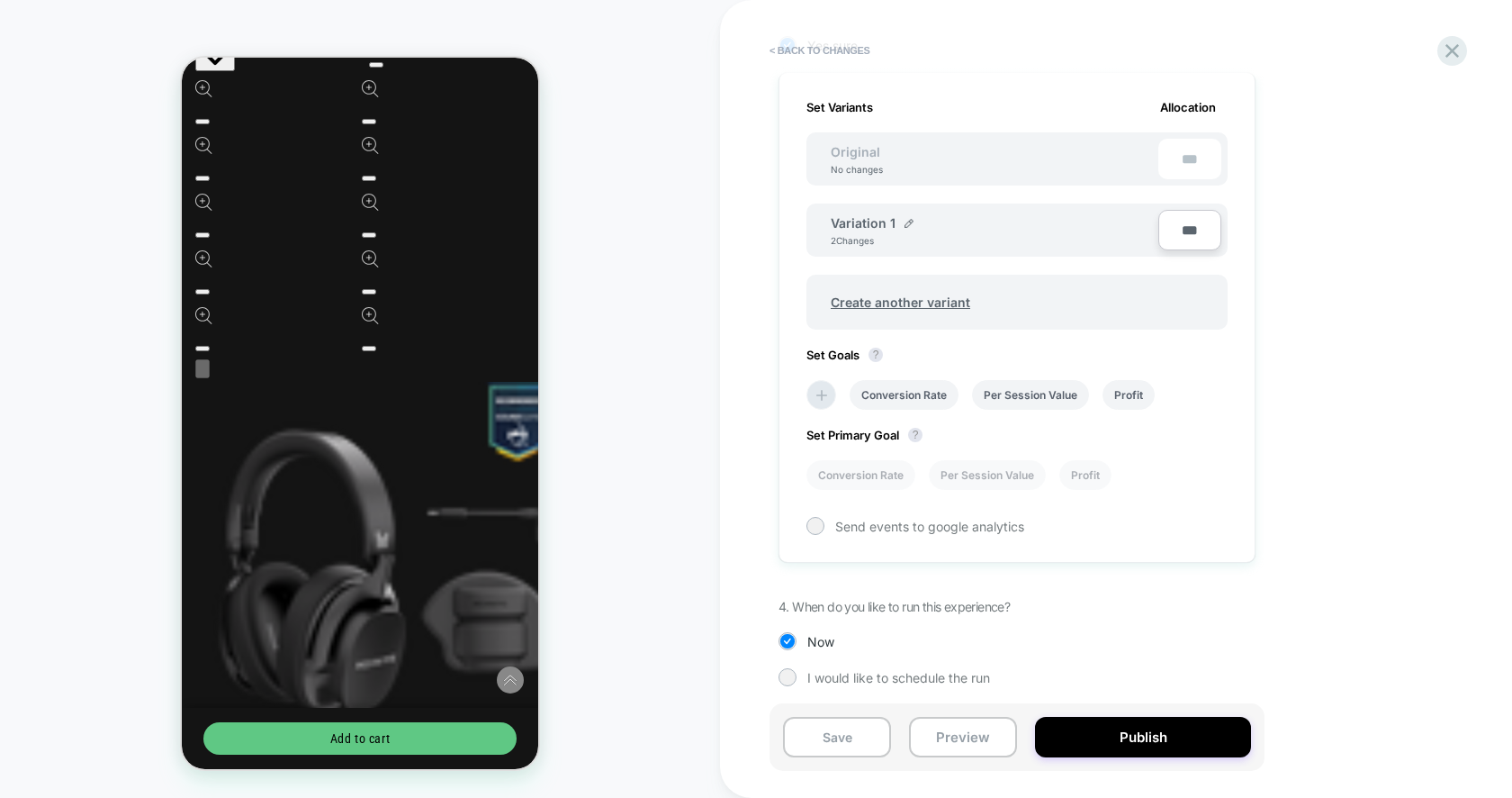
click at [908, 229] on div "Variation 1 2 Changes" at bounding box center [993, 231] width 327 height 31
click at [908, 225] on div at bounding box center [909, 224] width 9 height 11
click at [901, 230] on input "**********" at bounding box center [895, 232] width 131 height 35
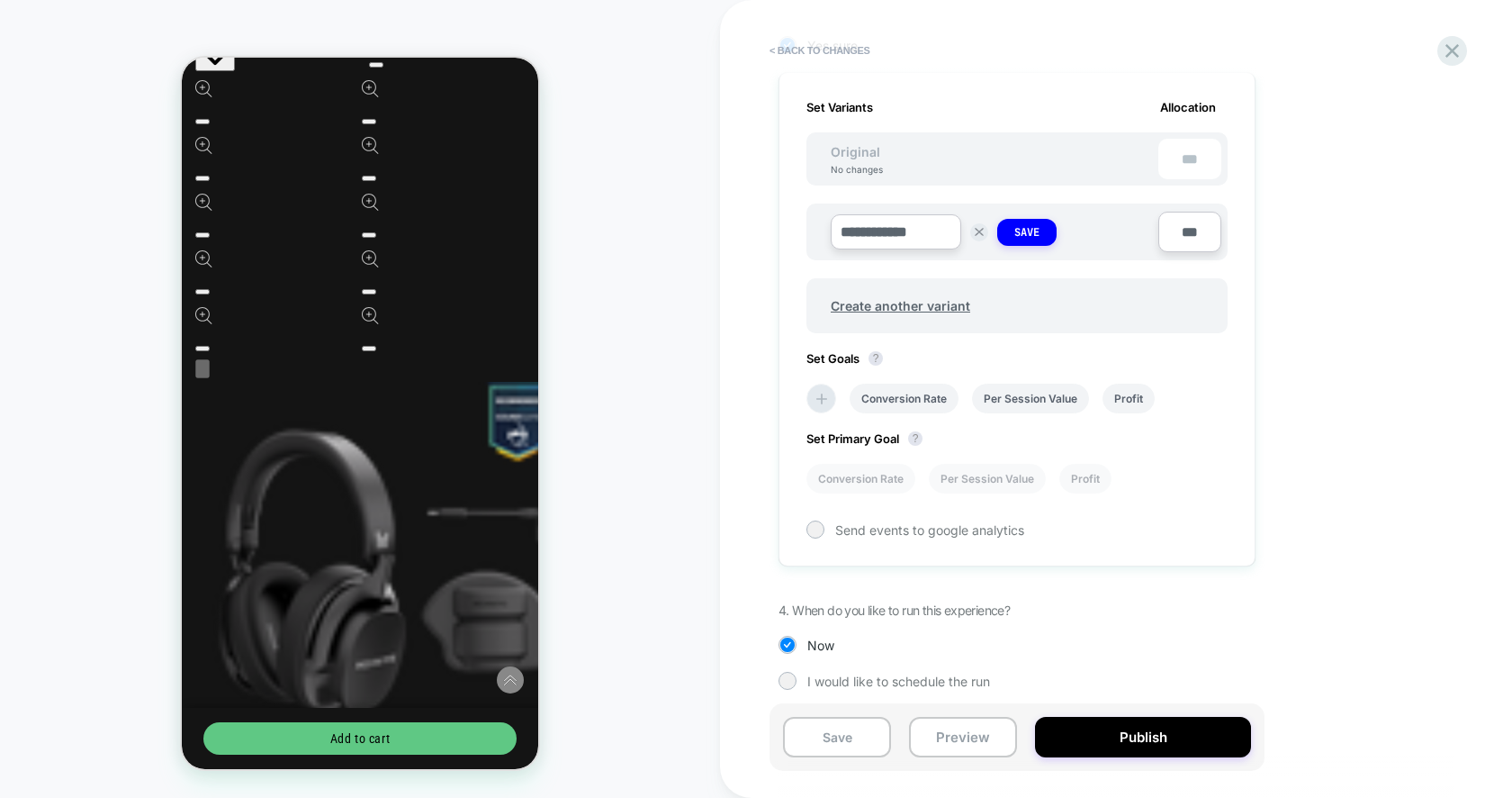
click at [877, 230] on input "**********" at bounding box center [895, 232] width 131 height 35
click at [919, 231] on input "**********" at bounding box center [895, 232] width 131 height 35
type input "**********"
click at [998, 226] on button "Save" at bounding box center [1027, 231] width 60 height 27
drag, startPoint x: 1169, startPoint y: 747, endPoint x: 948, endPoint y: 385, distance: 424.1
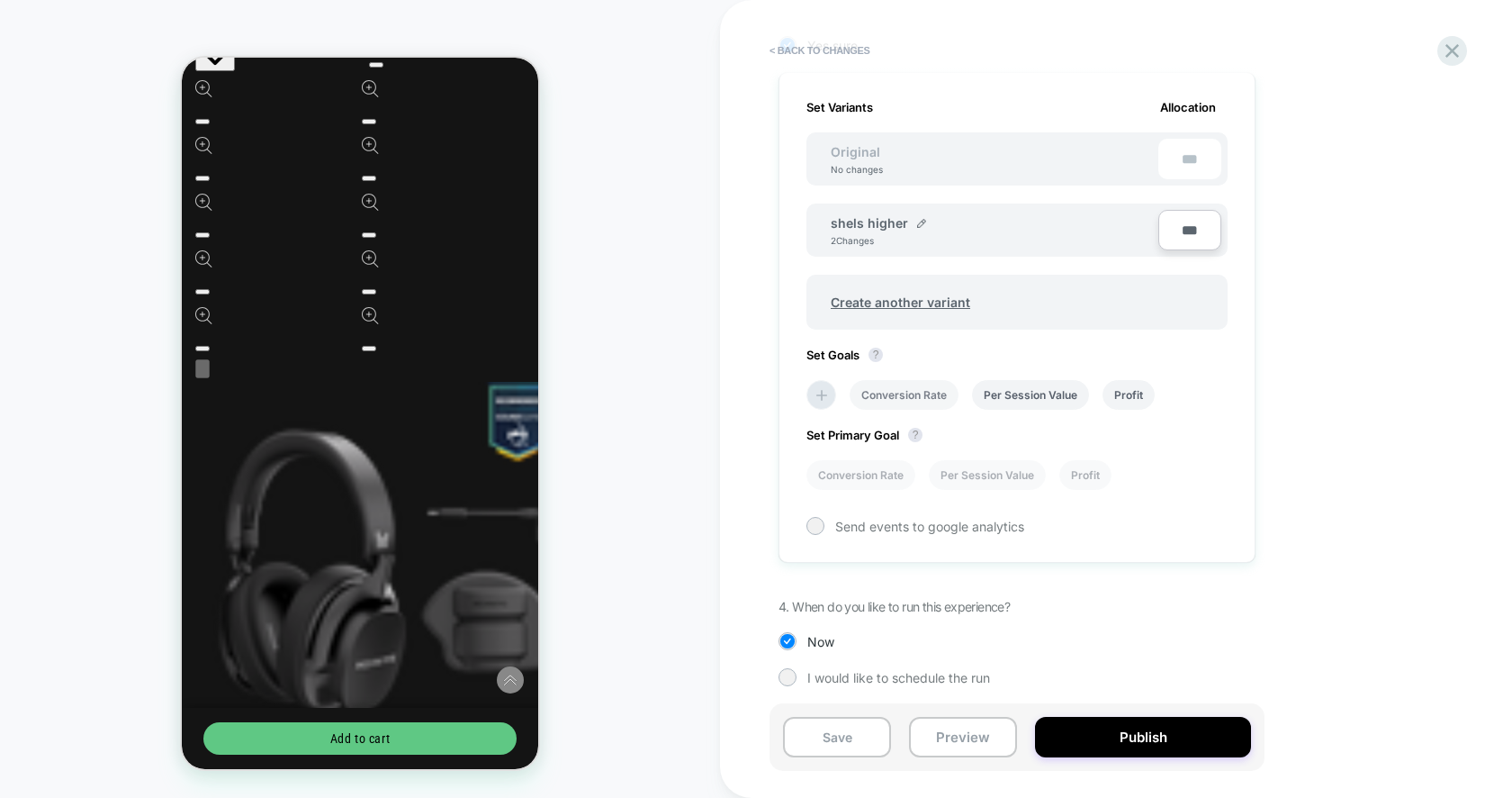
click at [948, 385] on div "< Back to changes Review " Shells module higher in H1H product " before publish…" at bounding box center [1116, 399] width 675 height 798
click at [948, 385] on li "Conversion Rate" at bounding box center [904, 395] width 109 height 30
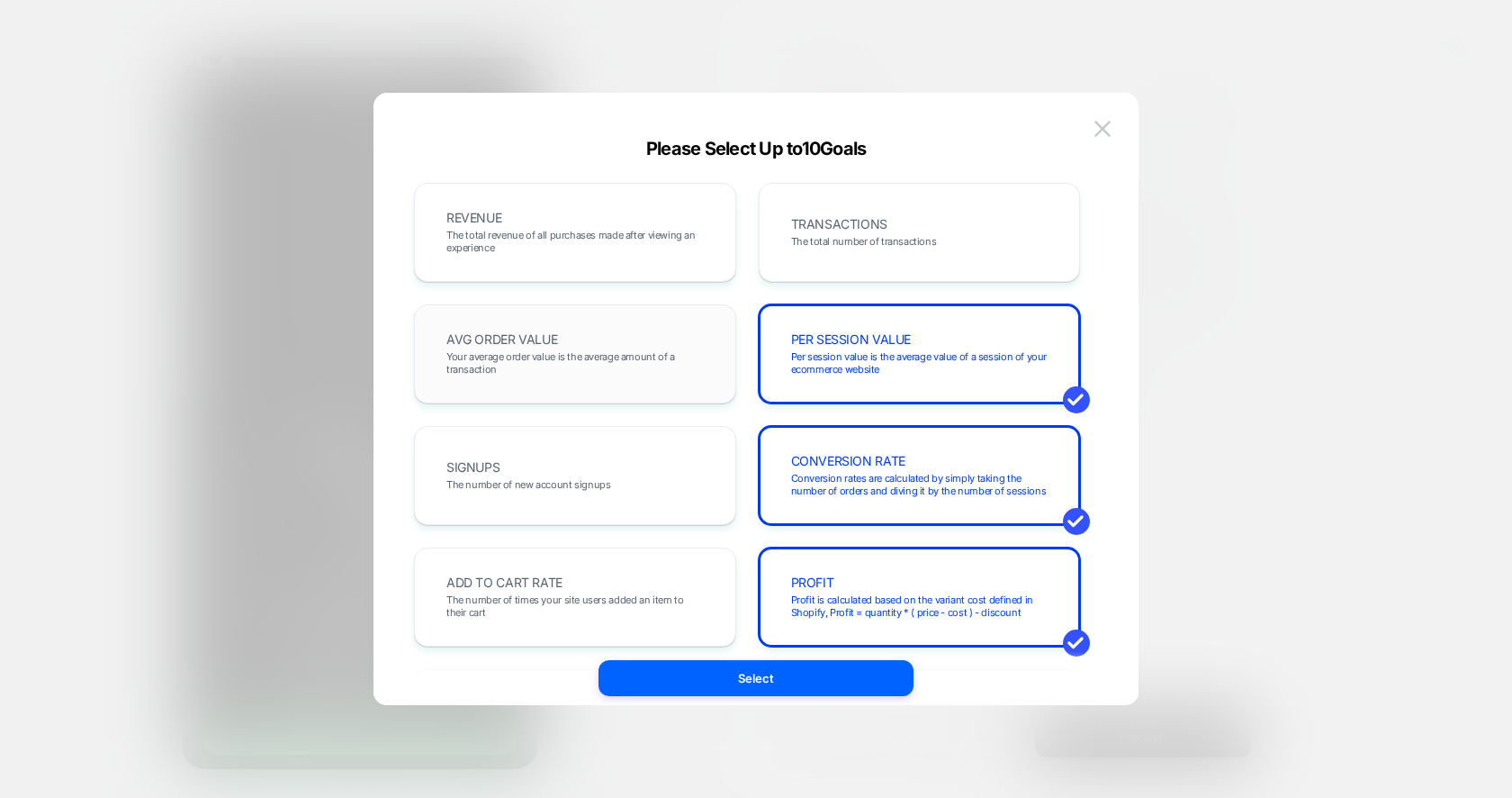
click at [617, 367] on span "Your average order value is the average amount of a transaction" at bounding box center [575, 362] width 257 height 25
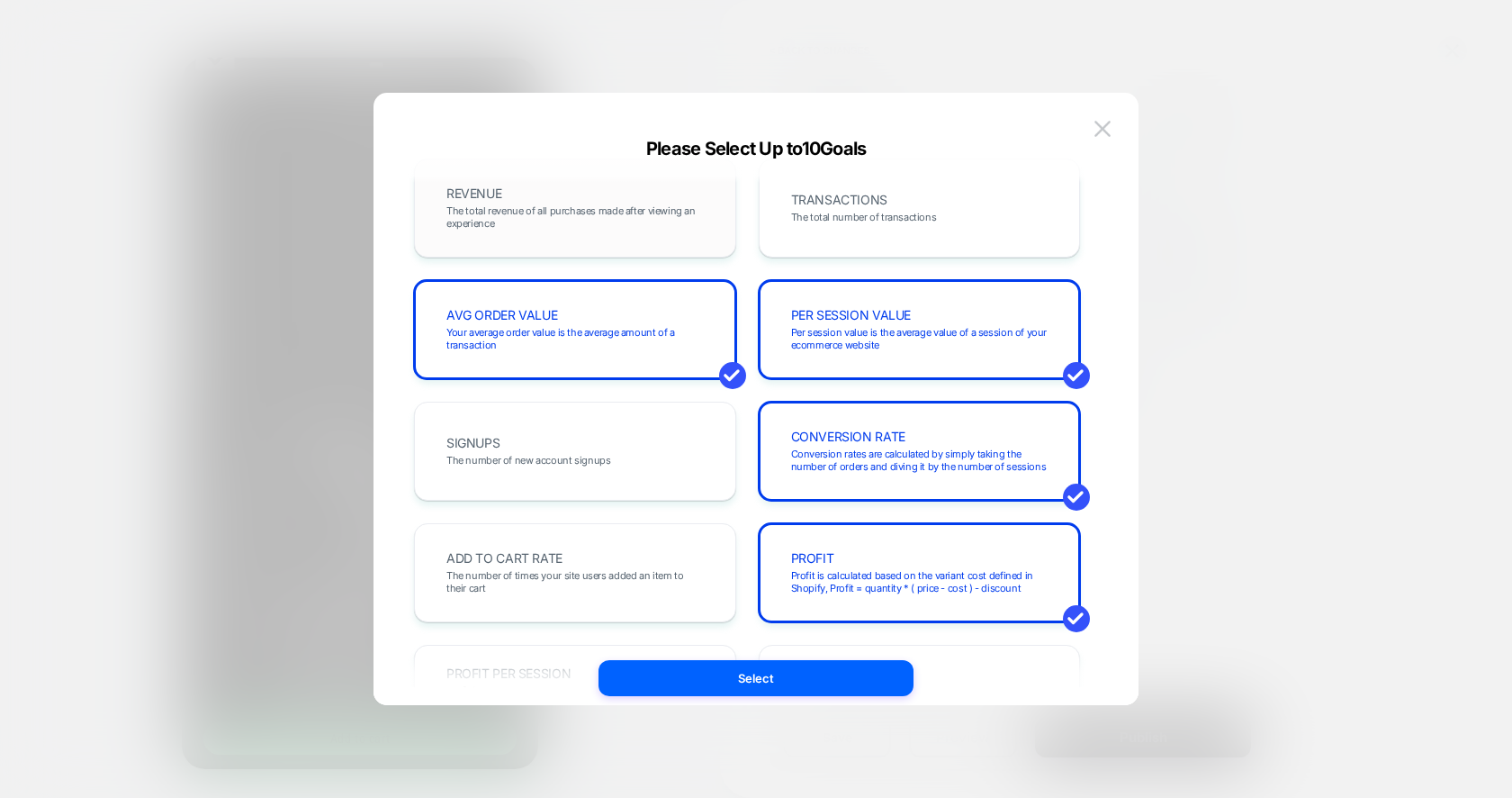
scroll to position [32, 0]
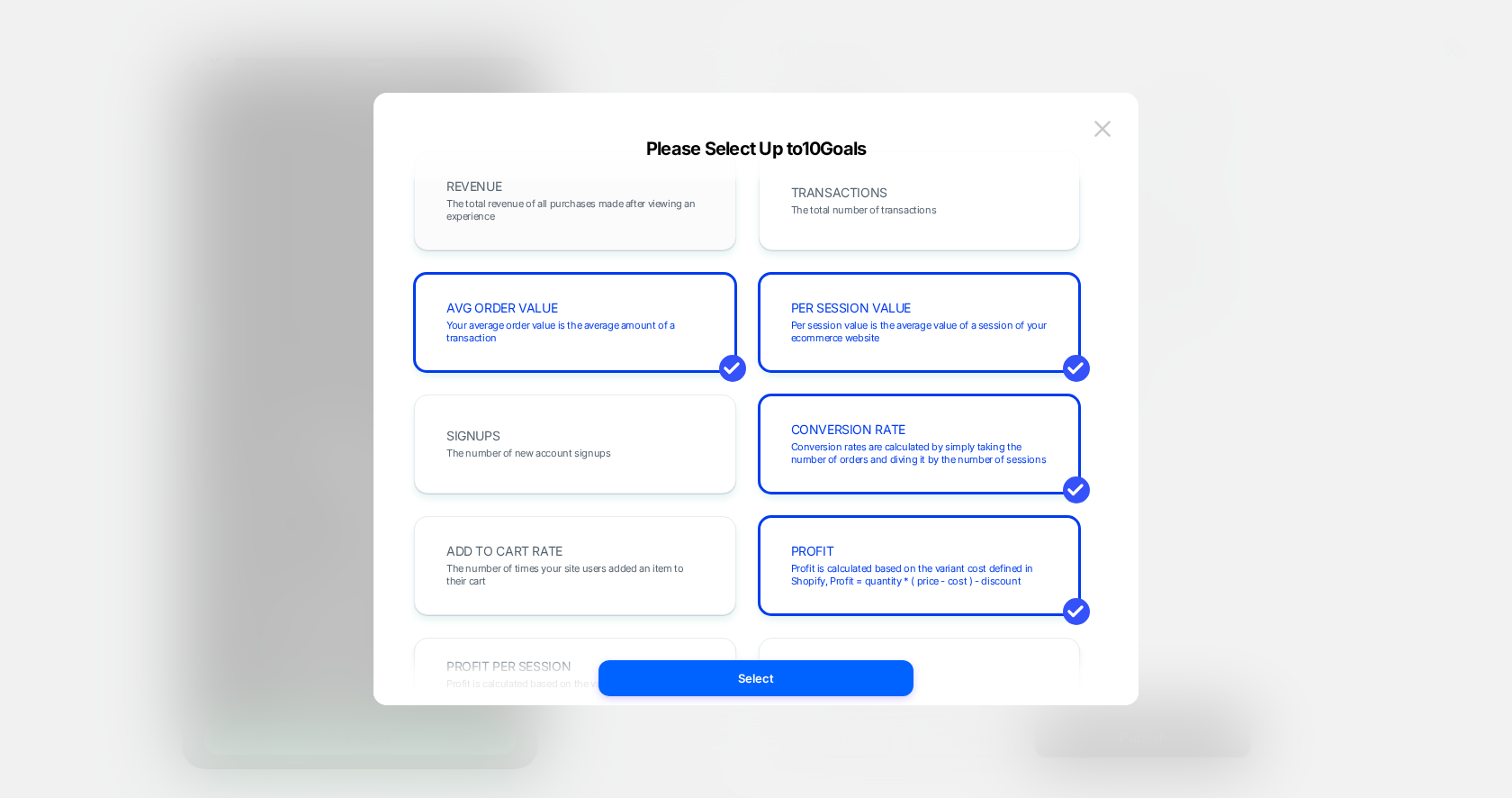
click at [675, 197] on span "The total revenue of all purchases made after viewing an experience" at bounding box center [575, 209] width 257 height 25
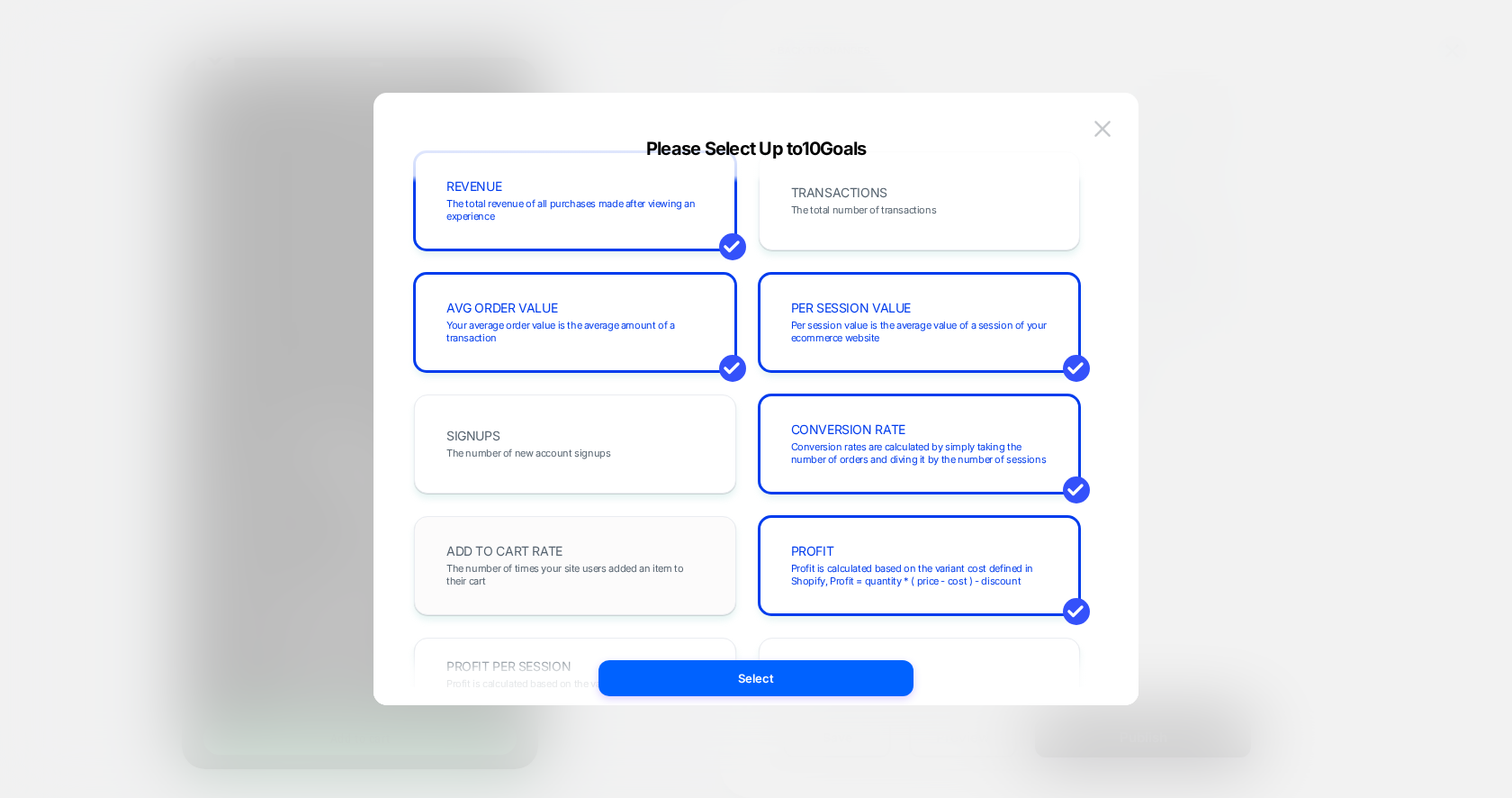
click at [694, 577] on span "The number of times your site users added an item to their cart" at bounding box center [575, 574] width 257 height 25
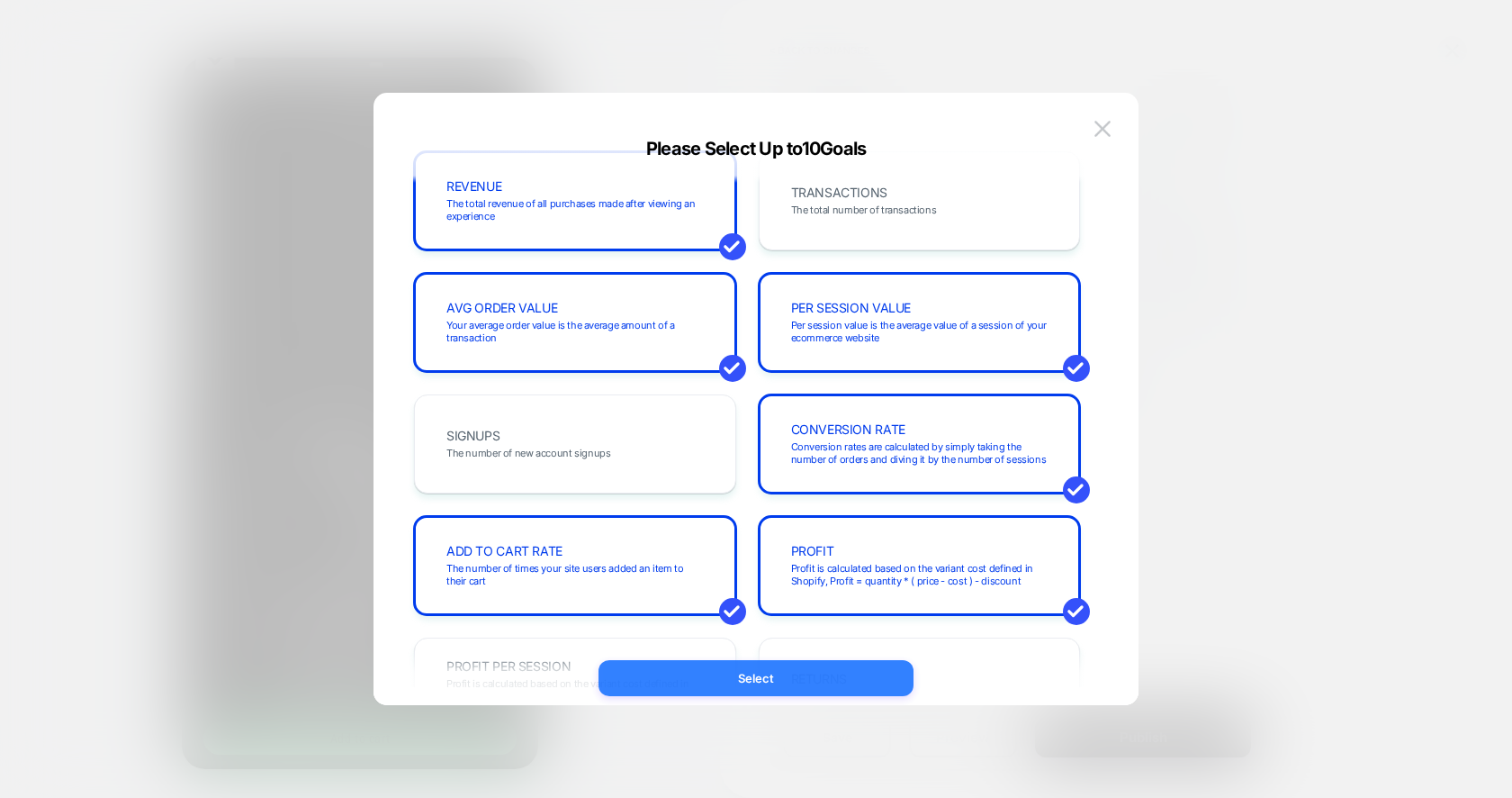
click at [706, 689] on button "Select" at bounding box center [756, 678] width 315 height 36
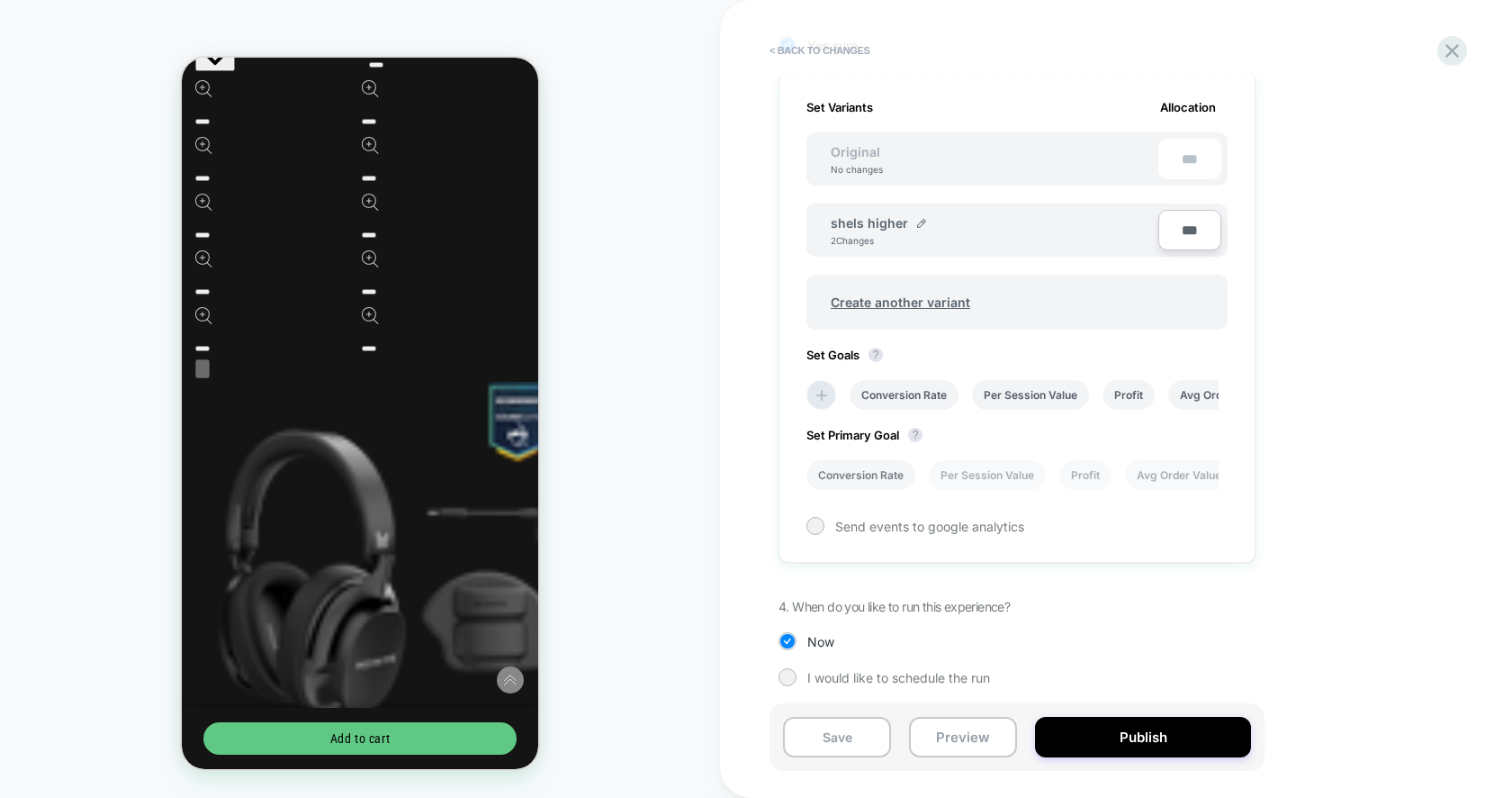
click at [865, 477] on li "Conversion Rate" at bounding box center [860, 475] width 109 height 30
click at [1158, 701] on div "1. What audience and where will the experience run? Audience All Visitors Pages…" at bounding box center [1106, 198] width 657 height 1030
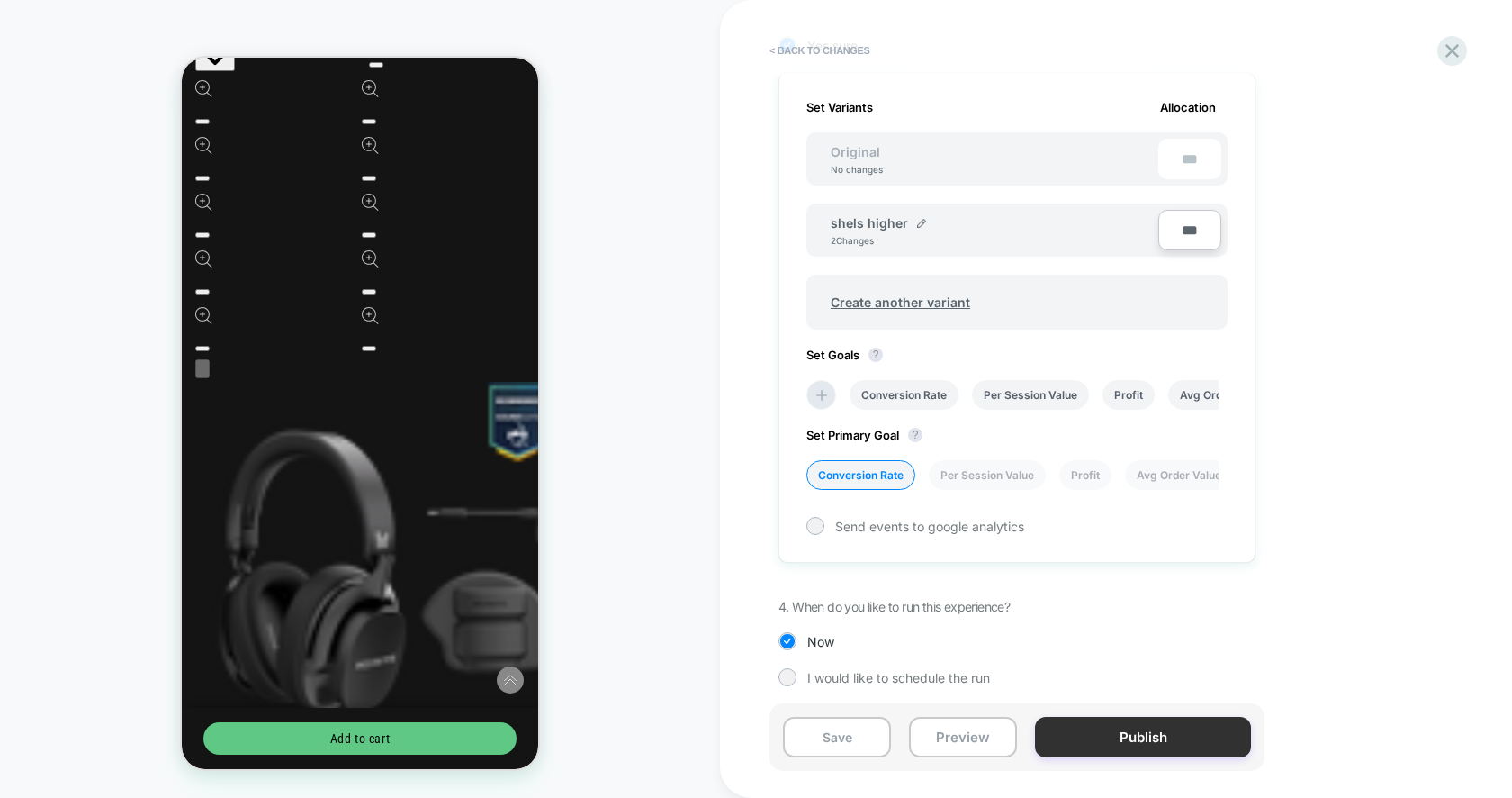
click at [1157, 727] on button "Publish" at bounding box center [1143, 736] width 216 height 40
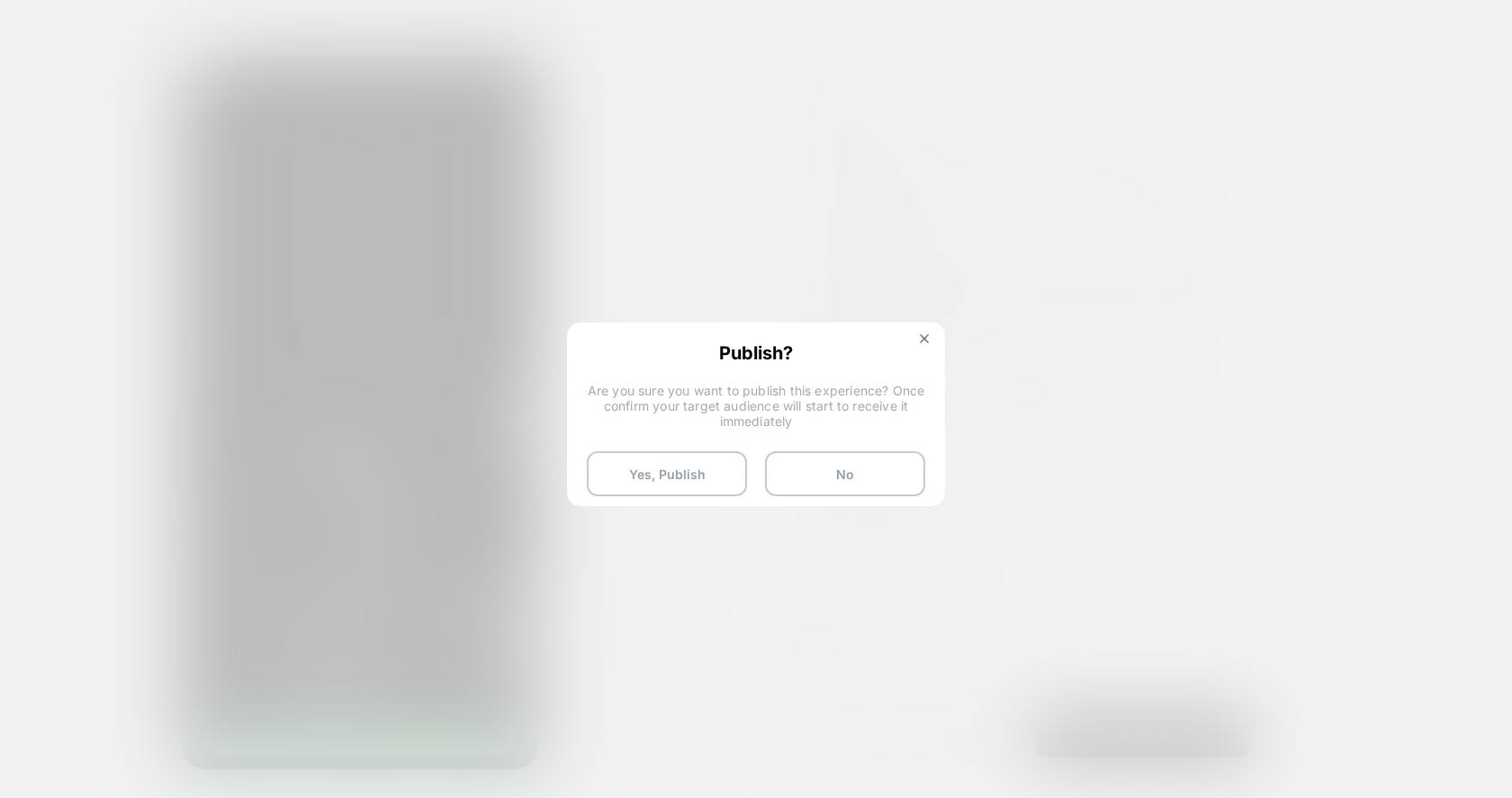
click at [707, 448] on div "Publish? Are you sure you want to publish this experience? Once confirm your ta…" at bounding box center [756, 419] width 374 height 190
click at [693, 480] on button "Yes, Publish" at bounding box center [667, 473] width 160 height 45
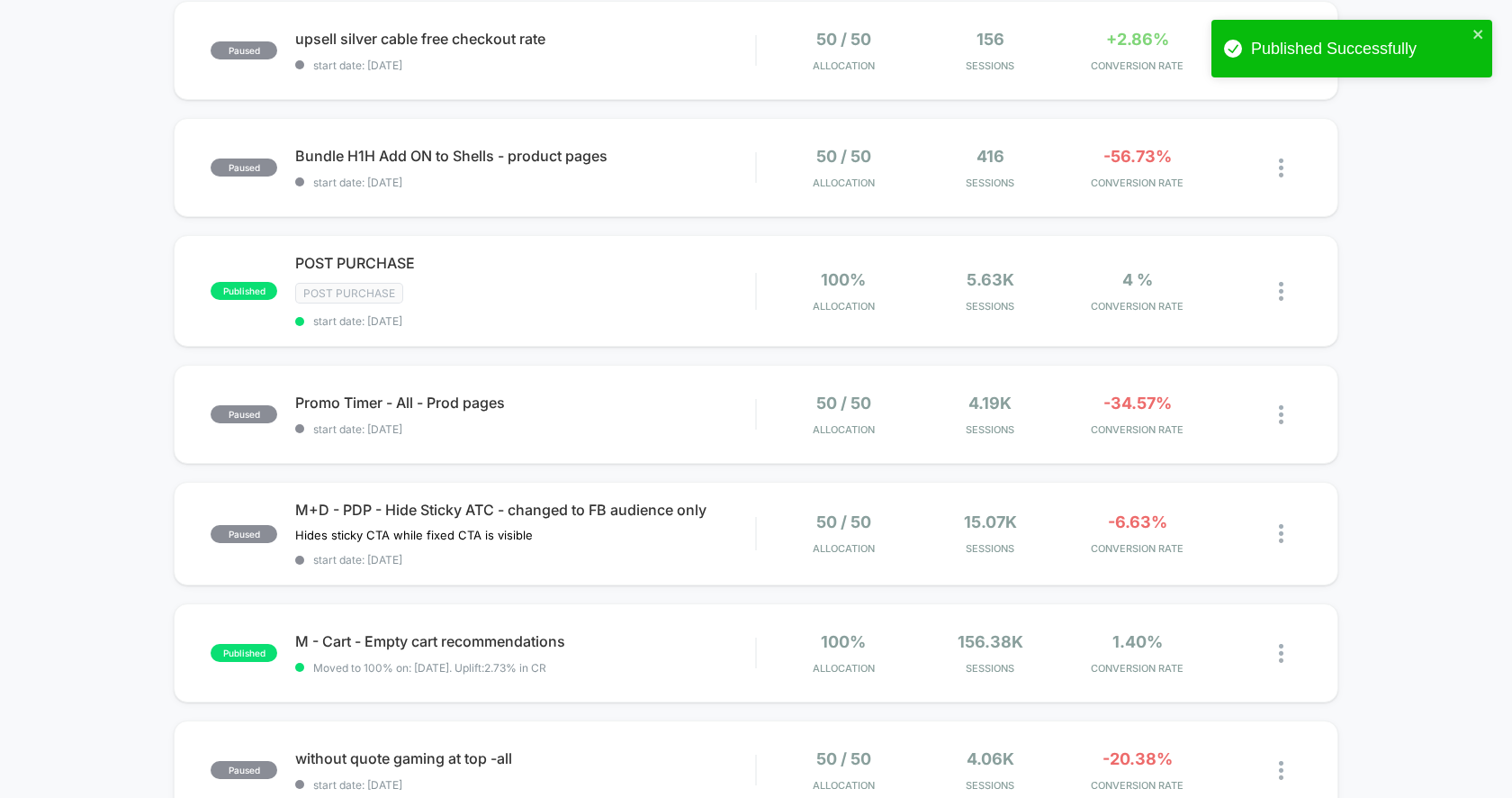
scroll to position [959, 0]
